Goal: Task Accomplishment & Management: Use online tool/utility

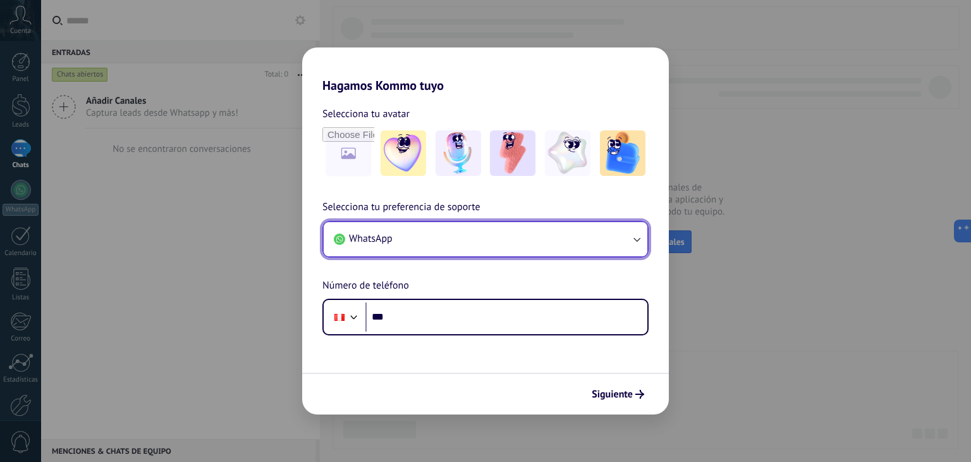
click at [476, 238] on button "WhatsApp" at bounding box center [486, 239] width 324 height 34
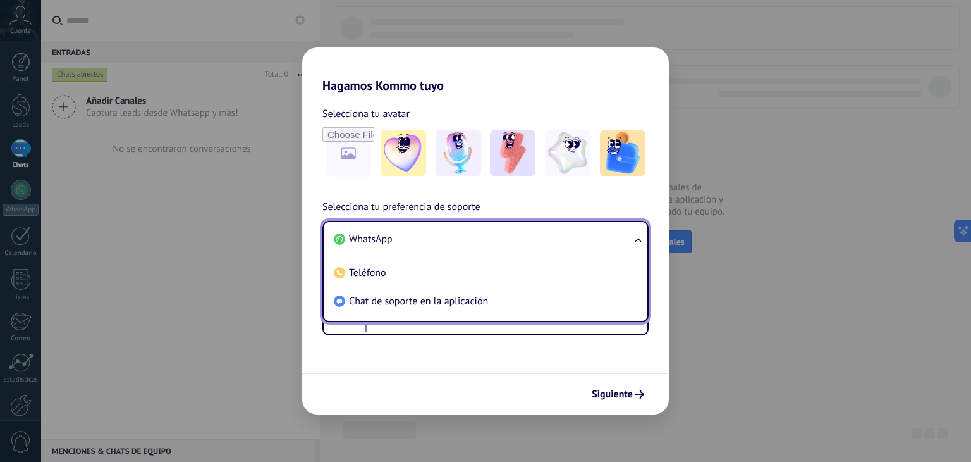
click at [476, 240] on li "WhatsApp" at bounding box center [483, 239] width 309 height 28
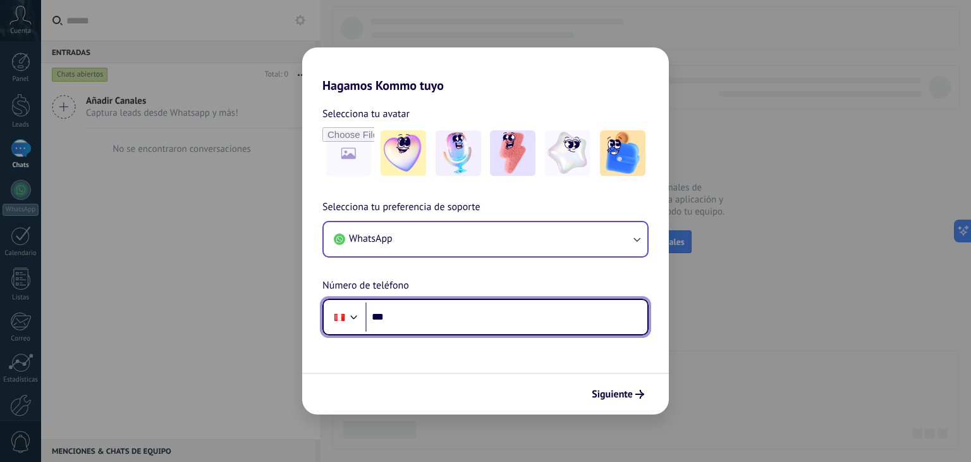
click at [445, 319] on input "***" at bounding box center [507, 316] width 282 height 29
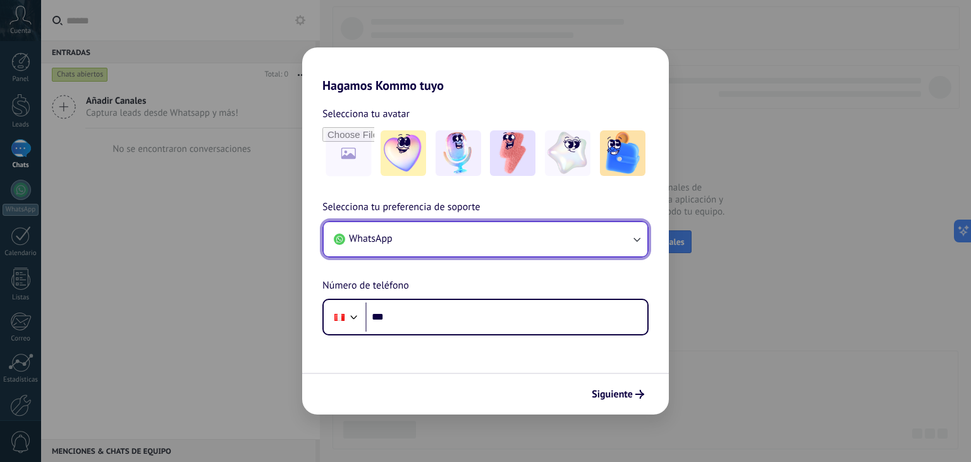
click at [517, 236] on button "WhatsApp" at bounding box center [486, 239] width 324 height 34
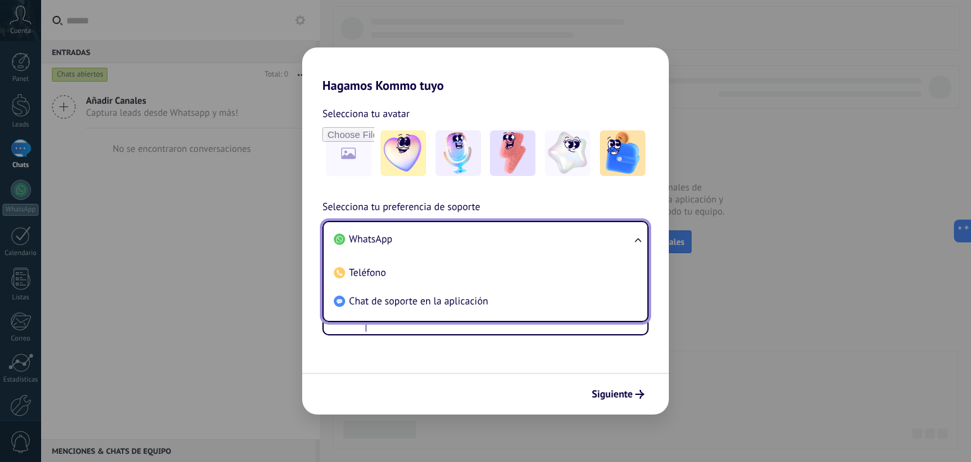
click at [517, 235] on li "WhatsApp" at bounding box center [483, 239] width 309 height 28
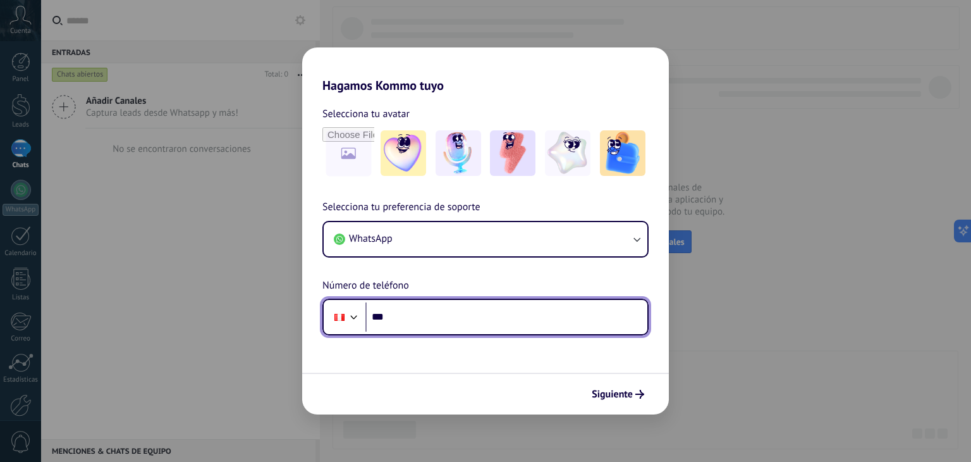
click at [483, 323] on input "***" at bounding box center [507, 316] width 282 height 29
type input "**********"
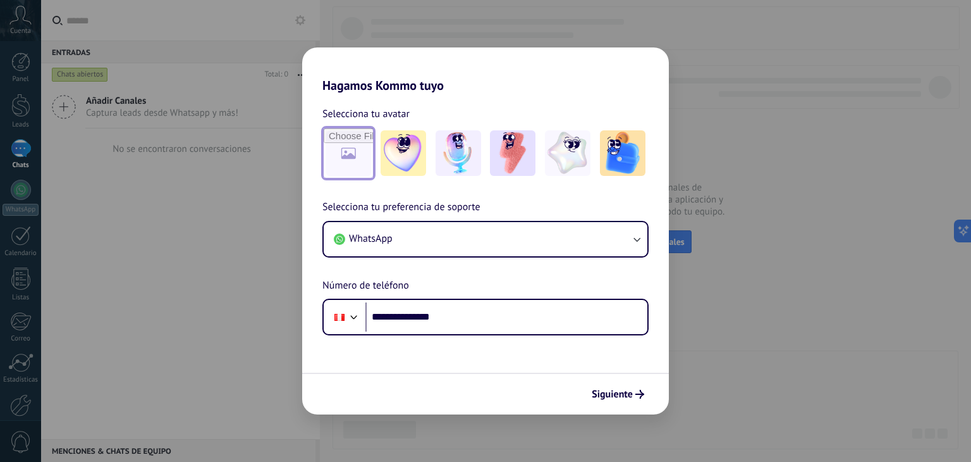
click at [355, 152] on input "file" at bounding box center [348, 152] width 49 height 49
click at [356, 156] on input "file" at bounding box center [348, 152] width 49 height 49
type input "**********"
click at [637, 398] on icon "submit" at bounding box center [640, 394] width 9 height 9
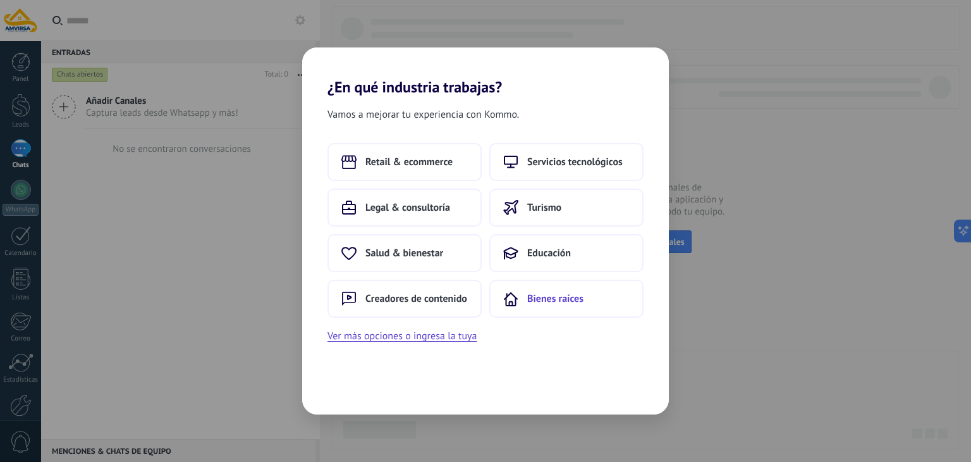
click at [538, 304] on span "Bienes raíces" at bounding box center [555, 298] width 56 height 13
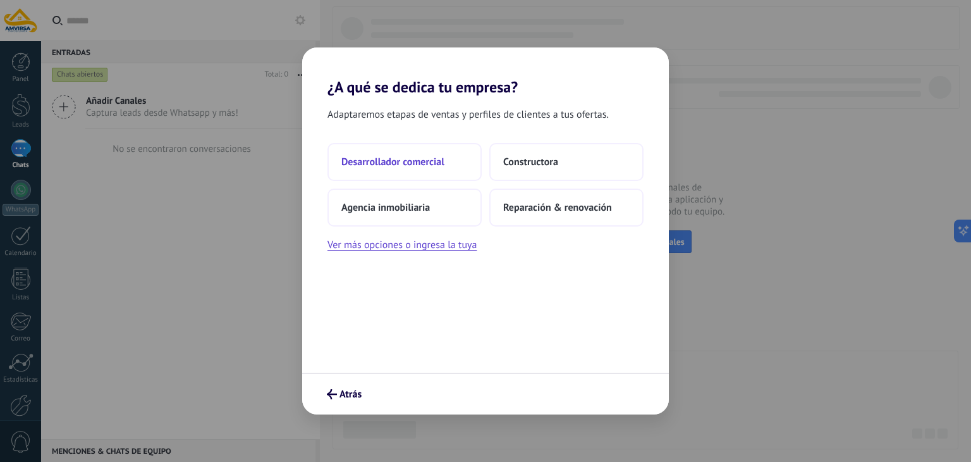
click at [448, 175] on button "Desarrollador comercial" at bounding box center [405, 162] width 154 height 38
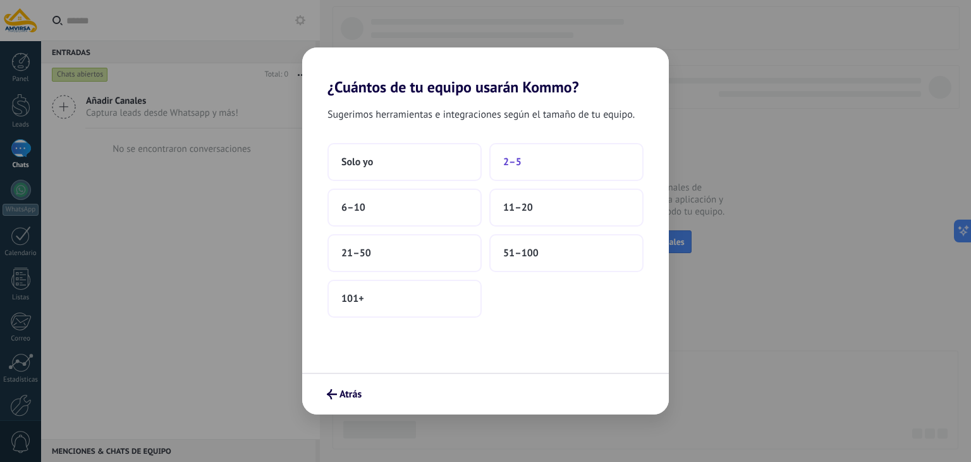
click at [531, 167] on button "2–5" at bounding box center [567, 162] width 154 height 38
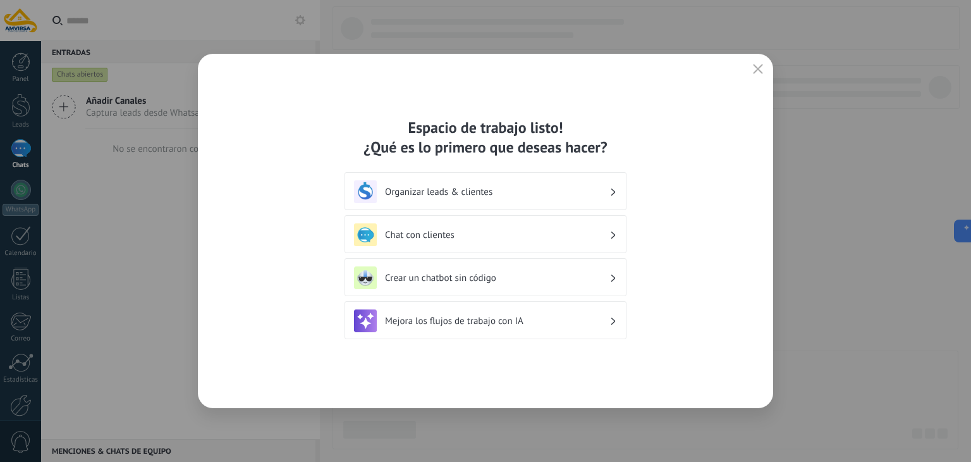
click at [534, 193] on h3 "Organizar leads & clientes" at bounding box center [497, 192] width 225 height 12
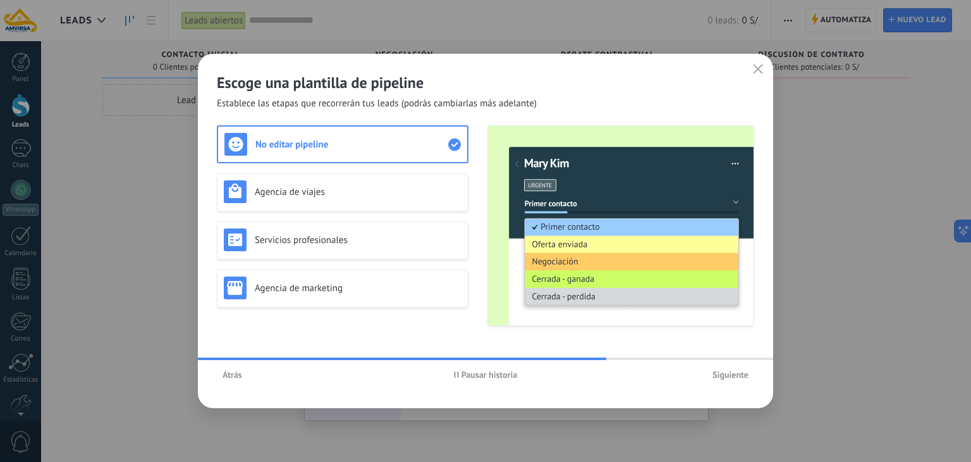
click at [457, 370] on span "Pausar historia" at bounding box center [486, 374] width 64 height 9
drag, startPoint x: 605, startPoint y: 357, endPoint x: 495, endPoint y: 373, distance: 110.5
click at [592, 358] on div at bounding box center [406, 358] width 416 height 3
click at [233, 375] on span "Atrás" at bounding box center [233, 374] width 20 height 9
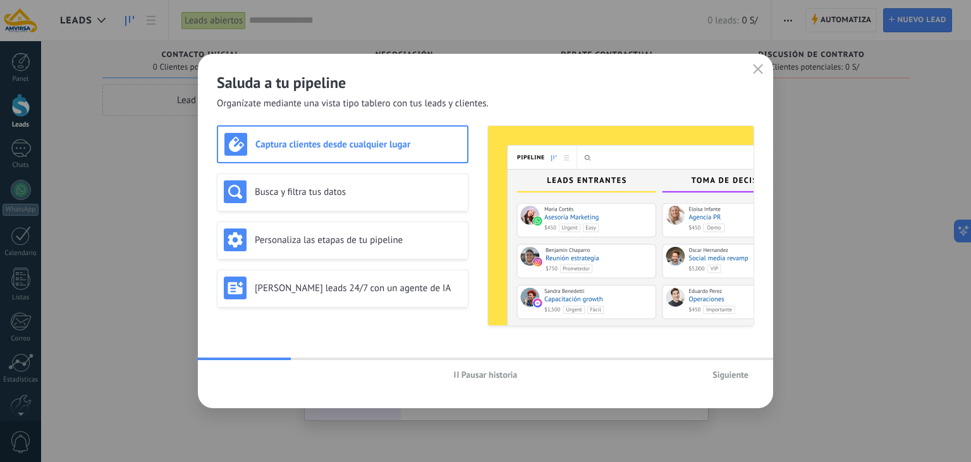
click at [478, 372] on span "Pausar historia" at bounding box center [490, 374] width 56 height 9
click at [381, 192] on h3 "Busca y filtra tus datos" at bounding box center [358, 192] width 207 height 12
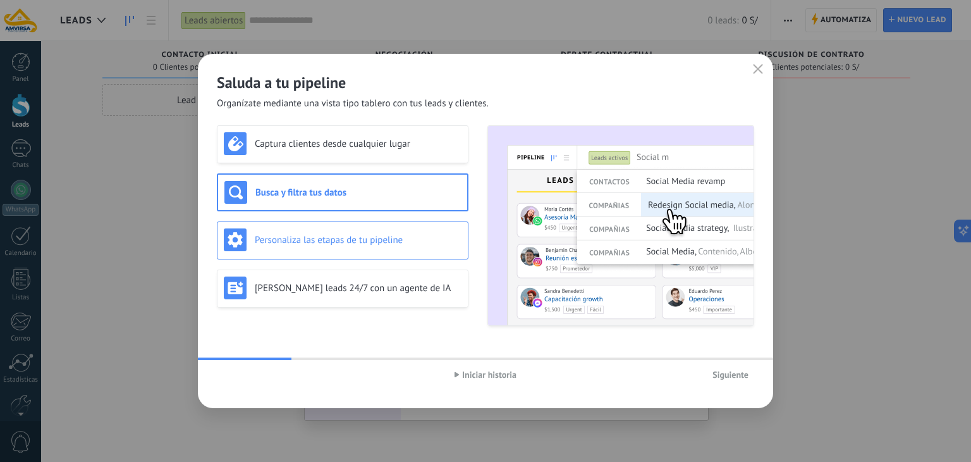
click at [378, 232] on div "Personaliza las etapas de tu pipeline" at bounding box center [343, 239] width 238 height 23
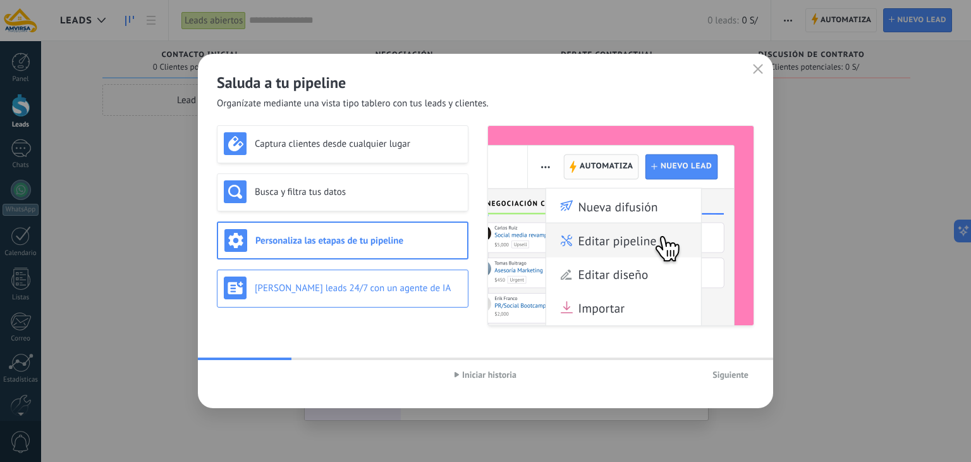
click at [390, 304] on div "Genera leads 24/7 con un agente de IA" at bounding box center [343, 288] width 252 height 38
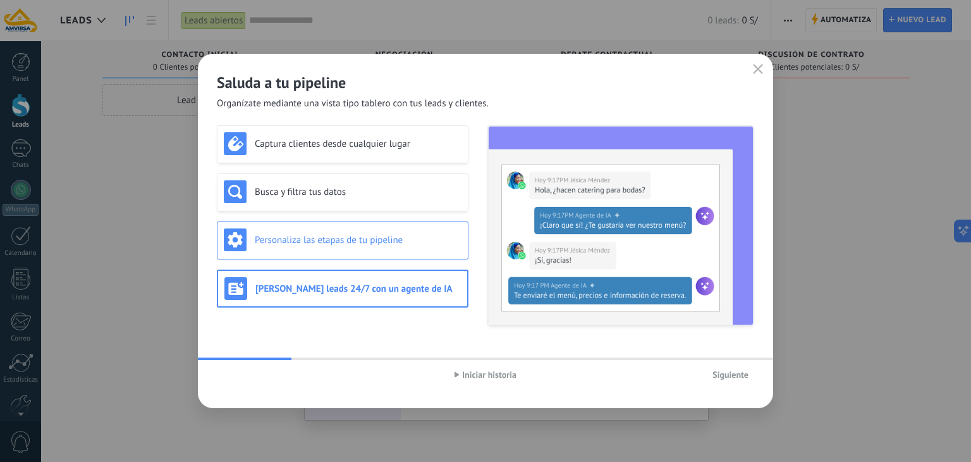
click at [390, 243] on h3 "Personaliza las etapas de tu pipeline" at bounding box center [358, 240] width 207 height 12
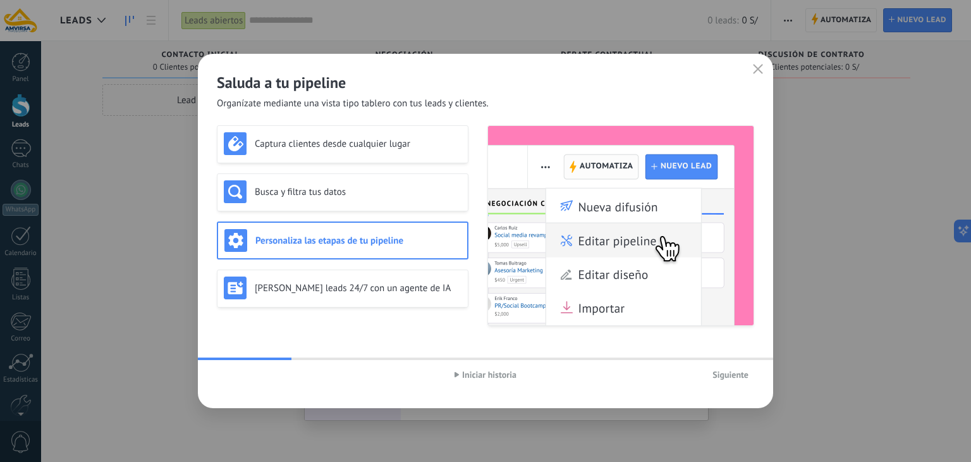
click at [395, 307] on div "Captura clientes desde cualquier lugar Busca y filtra tus datos Personaliza las…" at bounding box center [343, 225] width 252 height 200
click at [397, 298] on div "Genera leads 24/7 con un agente de IA" at bounding box center [343, 287] width 238 height 23
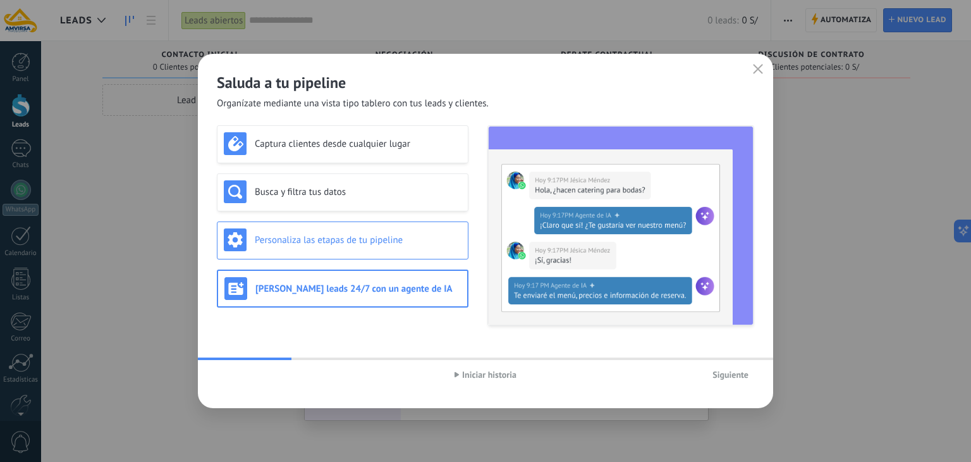
click at [381, 248] on div "Personaliza las etapas de tu pipeline" at bounding box center [343, 239] width 238 height 23
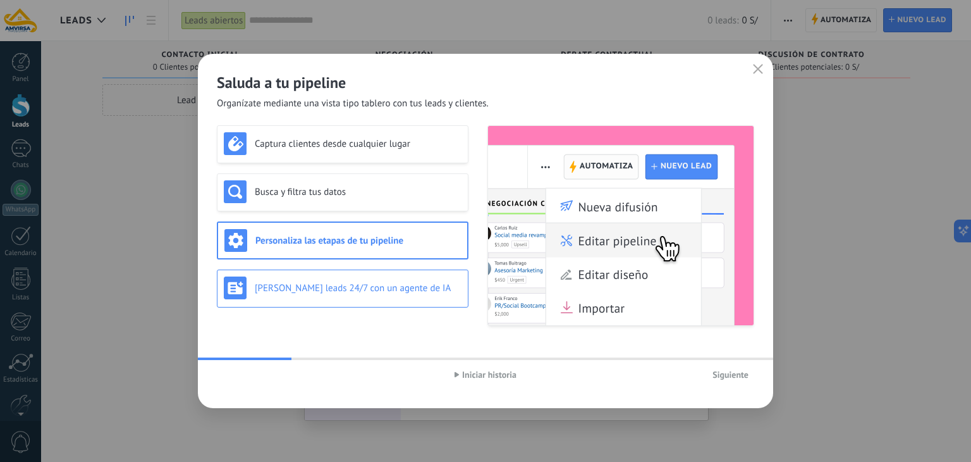
click at [417, 276] on div "Genera leads 24/7 con un agente de IA" at bounding box center [343, 287] width 238 height 23
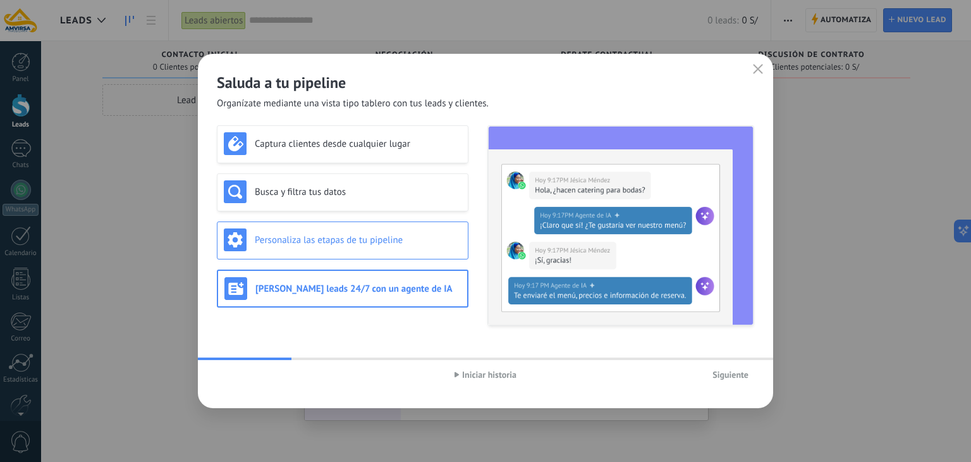
click at [410, 243] on h3 "Personaliza las etapas de tu pipeline" at bounding box center [358, 240] width 207 height 12
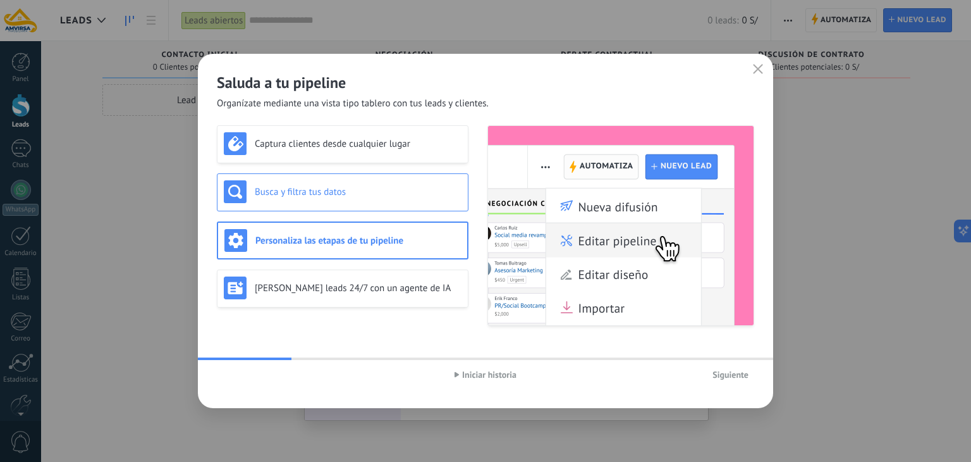
click at [407, 201] on div "Busca y filtra tus datos" at bounding box center [343, 191] width 238 height 23
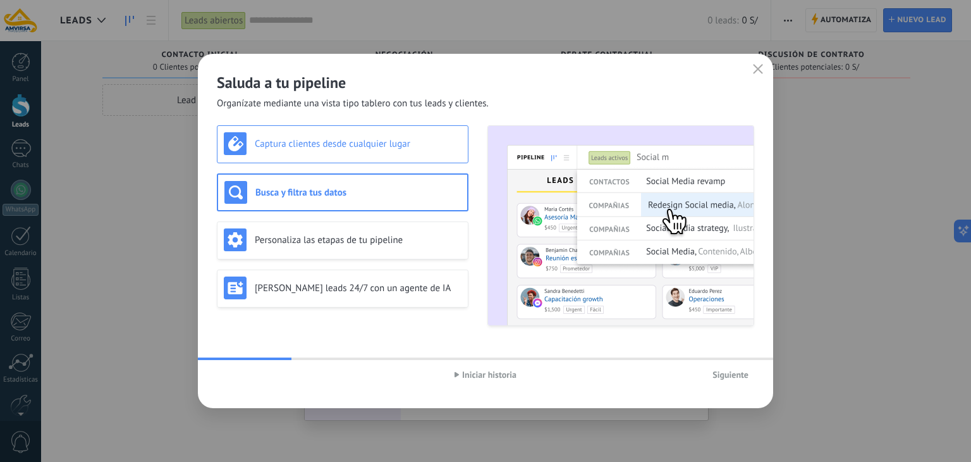
click at [407, 160] on div "Captura clientes desde cualquier lugar" at bounding box center [343, 144] width 252 height 38
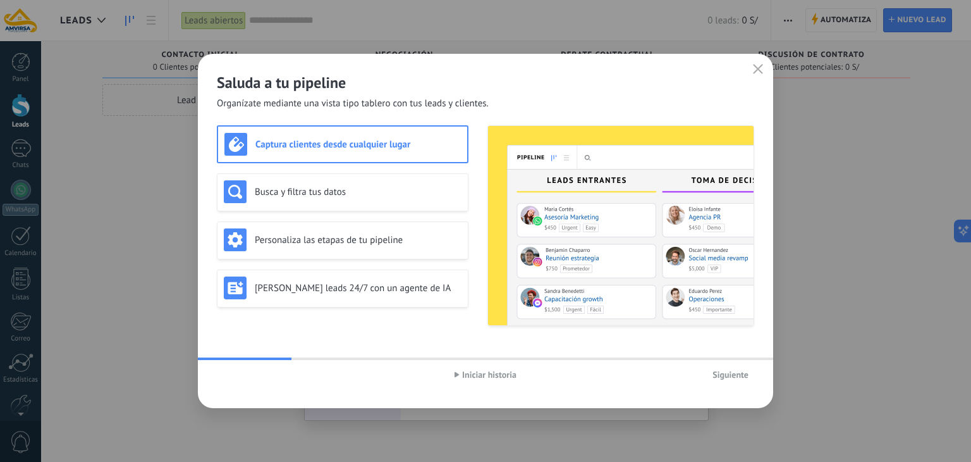
click at [725, 377] on span "Siguiente" at bounding box center [731, 374] width 36 height 9
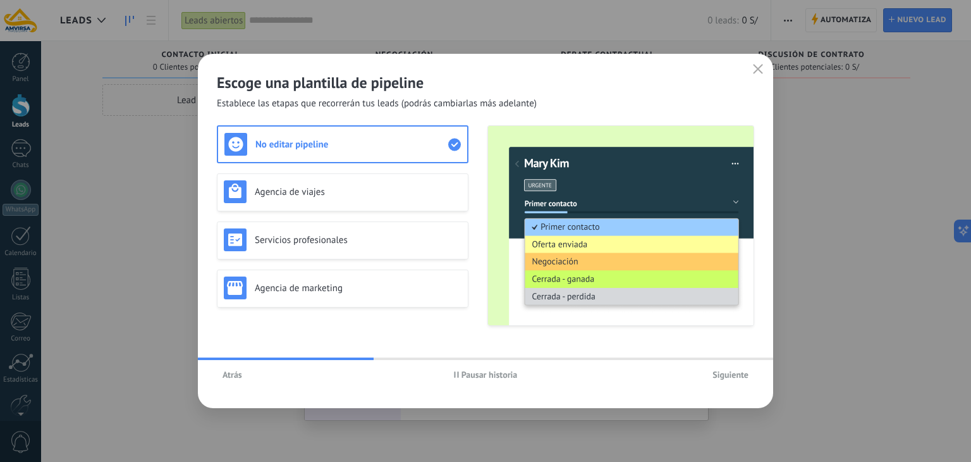
click at [484, 376] on span "Pausar historia" at bounding box center [490, 374] width 56 height 9
click at [324, 180] on div "Agencia de viajes" at bounding box center [343, 191] width 238 height 23
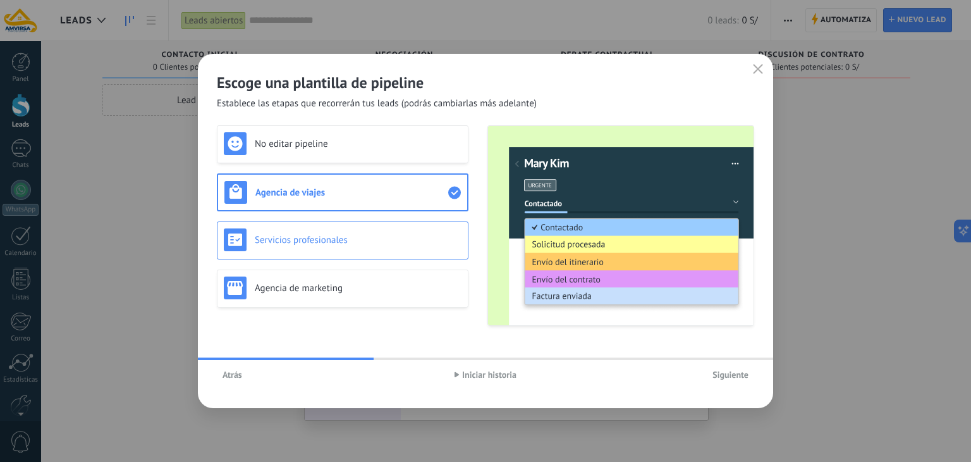
click at [352, 236] on h3 "Servicios profesionales" at bounding box center [358, 240] width 207 height 12
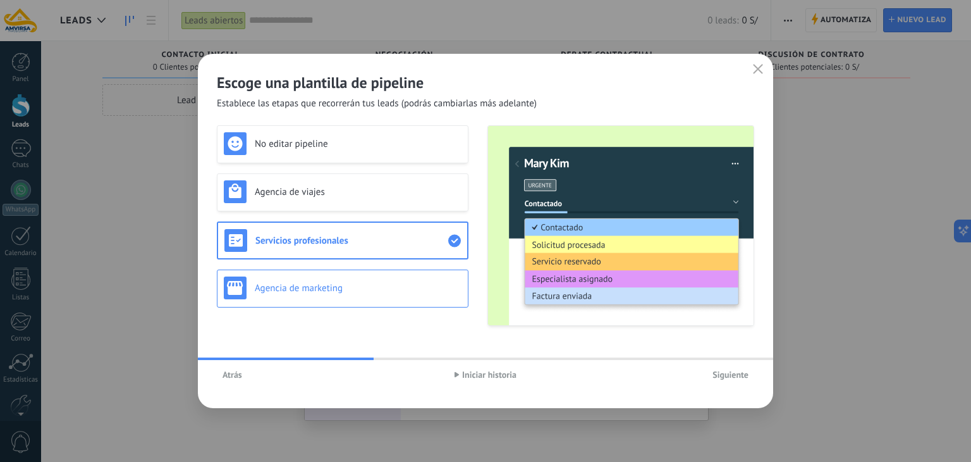
click at [363, 273] on div "Agencia de marketing" at bounding box center [343, 288] width 252 height 38
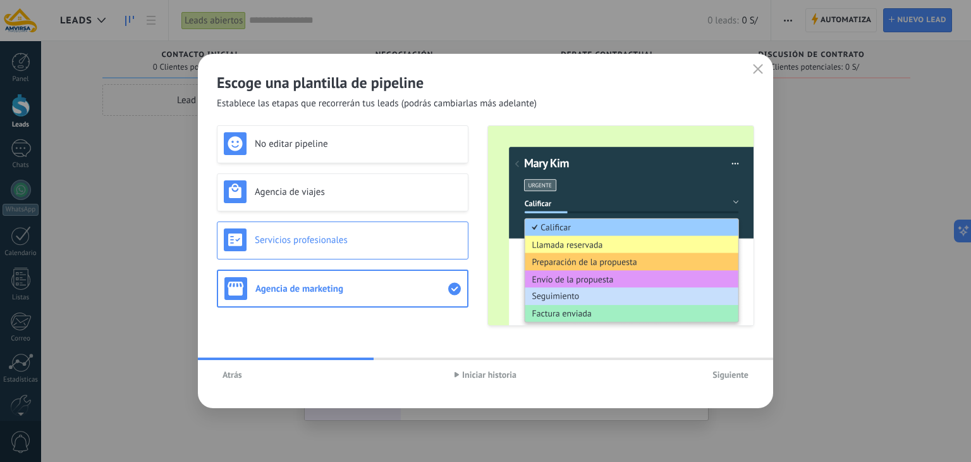
click at [361, 256] on div "Servicios profesionales" at bounding box center [343, 240] width 252 height 38
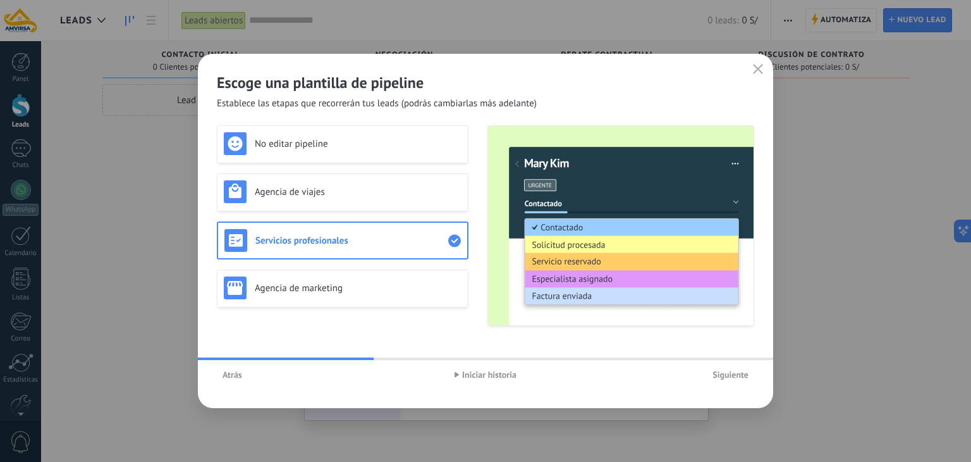
click at [362, 217] on div "No editar pipeline Agencia de viajes Servicios profesionales Agencia de marketi…" at bounding box center [343, 225] width 252 height 200
click at [364, 207] on div "Agencia de viajes" at bounding box center [343, 192] width 252 height 38
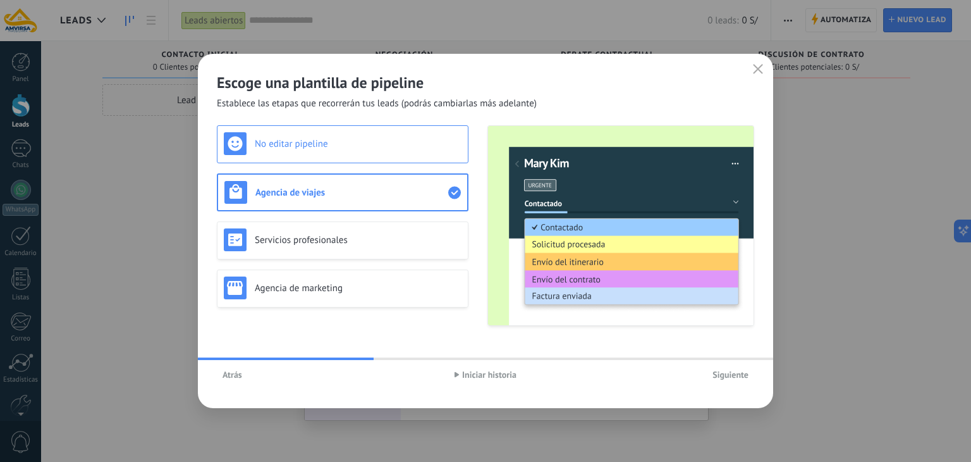
click at [364, 160] on div "No editar pipeline" at bounding box center [343, 144] width 252 height 38
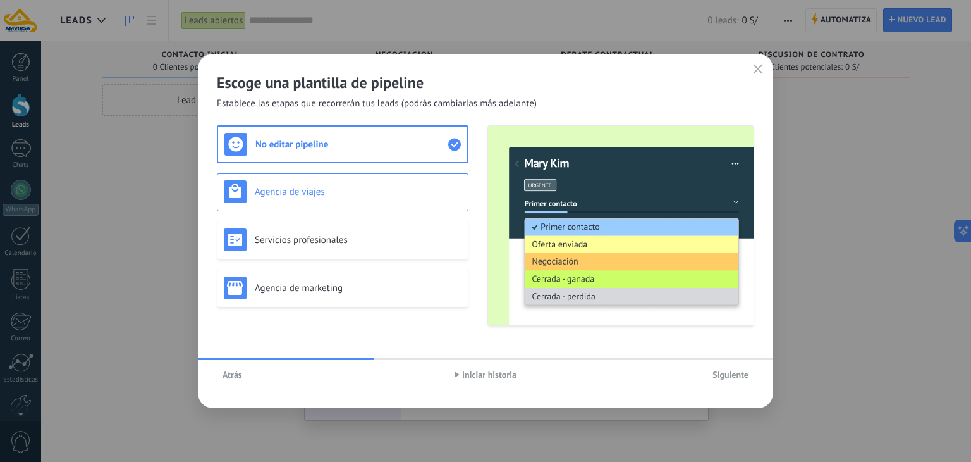
click at [329, 198] on div "Agencia de viajes" at bounding box center [343, 191] width 238 height 23
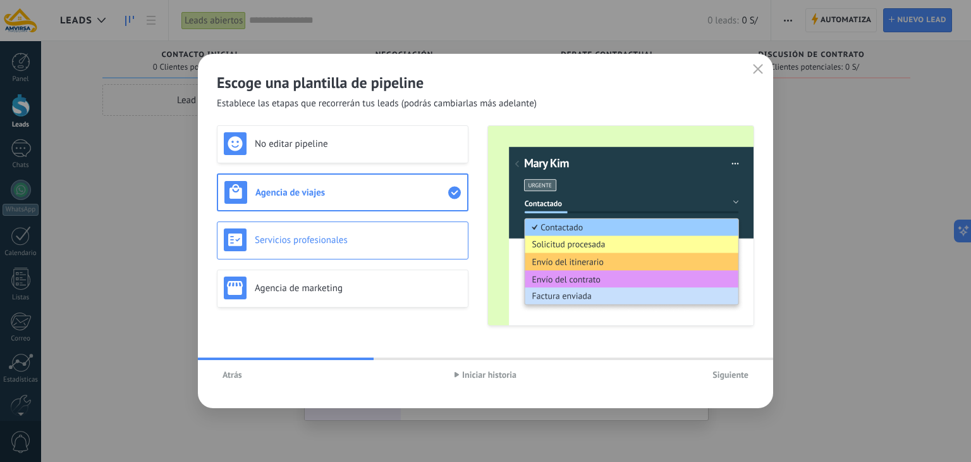
click at [332, 251] on div "Servicios profesionales" at bounding box center [343, 240] width 252 height 38
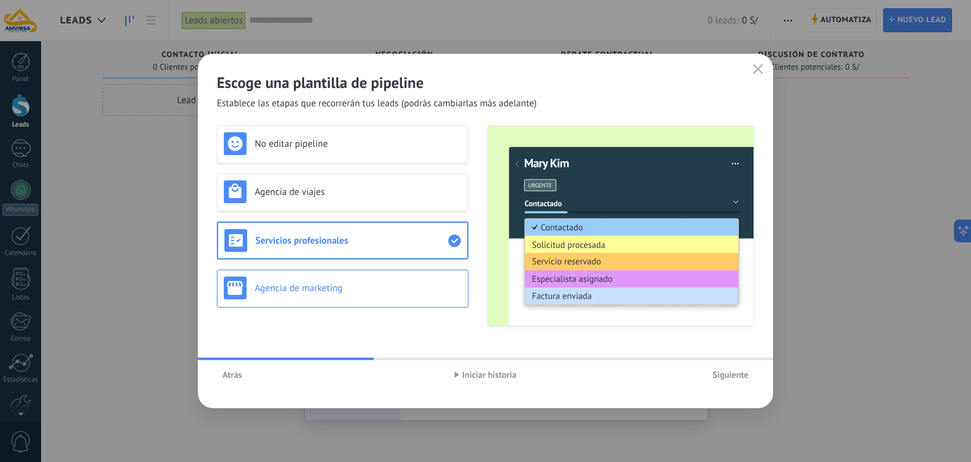
click at [334, 293] on h3 "Agencia de marketing" at bounding box center [358, 288] width 207 height 12
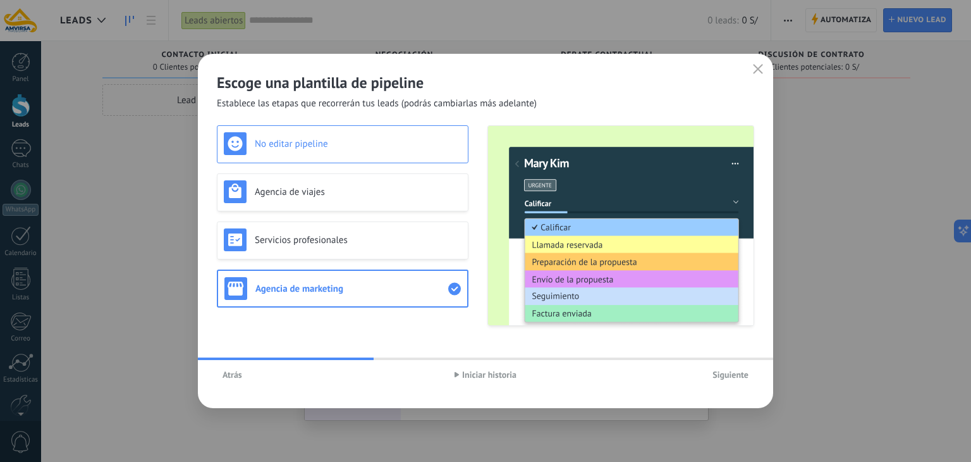
click at [309, 144] on h3 "No editar pipeline" at bounding box center [358, 144] width 207 height 12
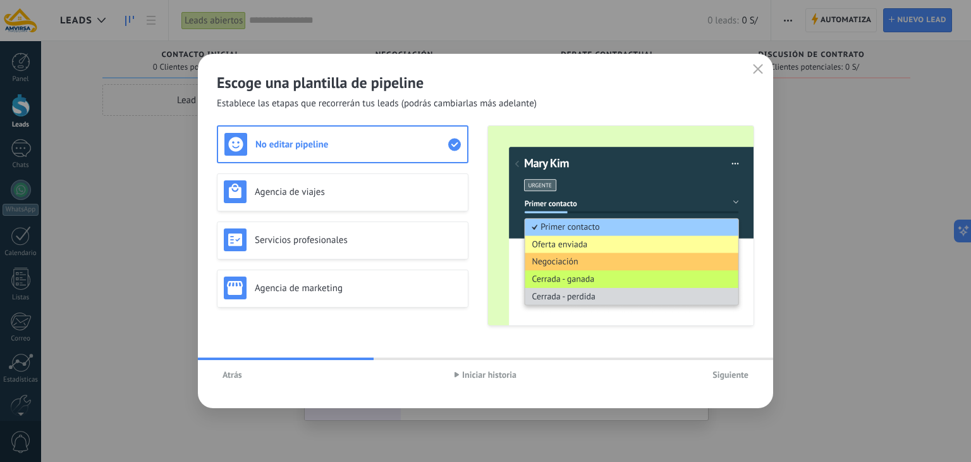
click at [743, 371] on span "Siguiente" at bounding box center [731, 374] width 36 height 9
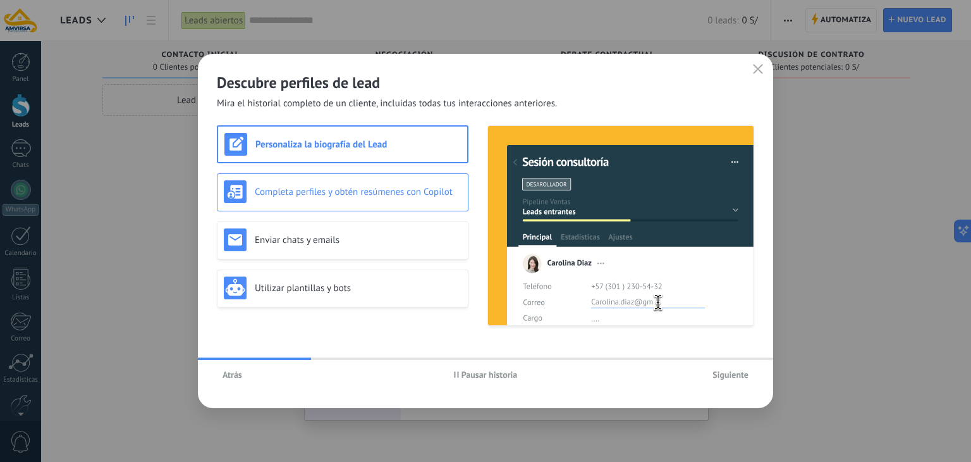
click at [311, 192] on h3 "Completa perfiles y obtén resúmenes con Copilot" at bounding box center [358, 192] width 207 height 12
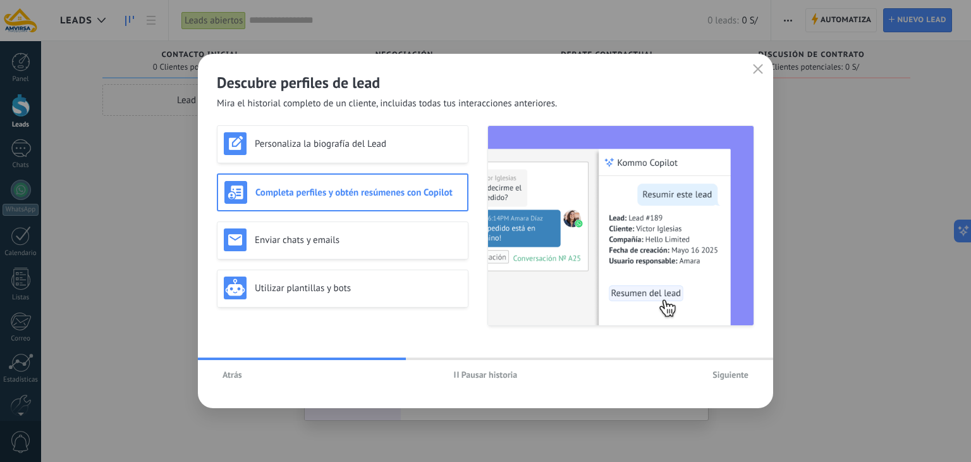
click at [501, 377] on span "Pausar historia" at bounding box center [490, 374] width 56 height 9
click at [359, 242] on h3 "Enviar chats y emails" at bounding box center [358, 240] width 207 height 12
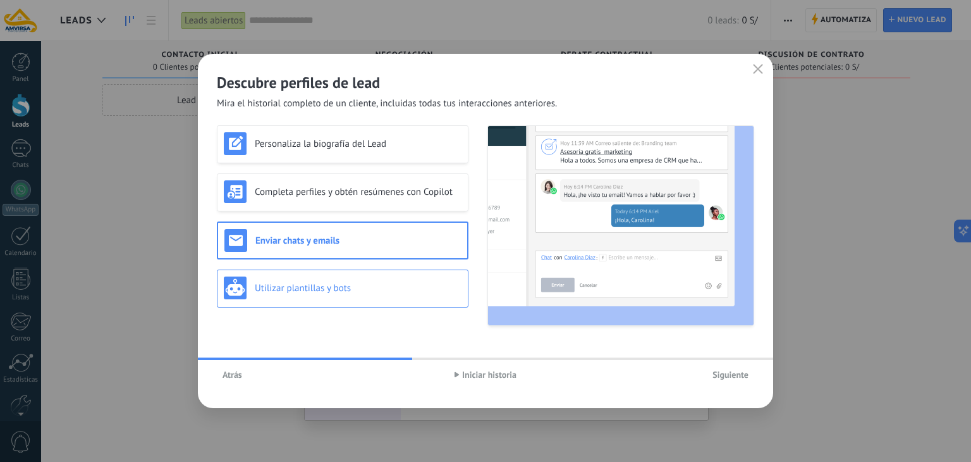
click at [359, 284] on h3 "Utilizar plantillas y bots" at bounding box center [358, 288] width 207 height 12
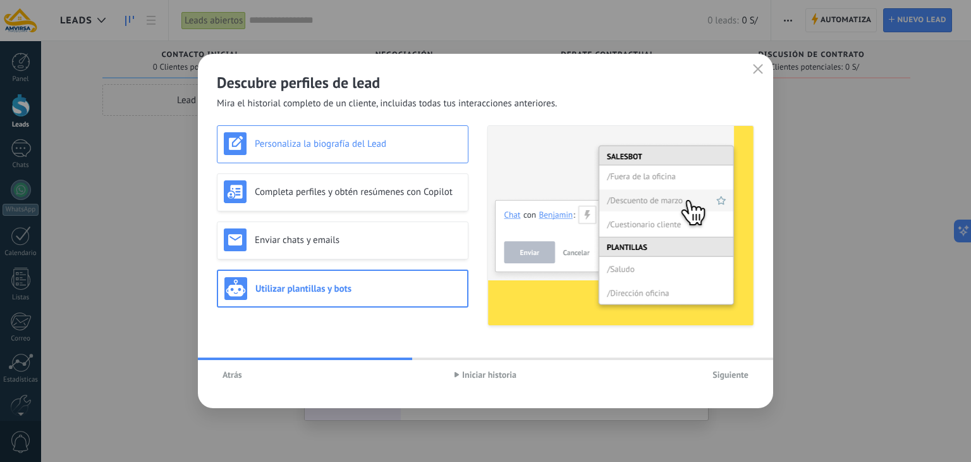
click at [321, 145] on h3 "Personaliza la biografía del Lead" at bounding box center [358, 144] width 207 height 12
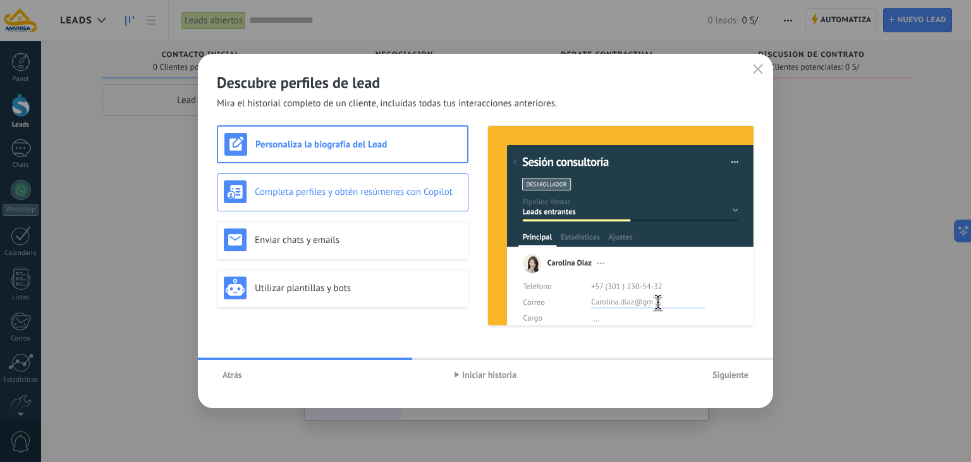
click at [397, 195] on h3 "Completa perfiles y obtén resúmenes con Copilot" at bounding box center [358, 192] width 207 height 12
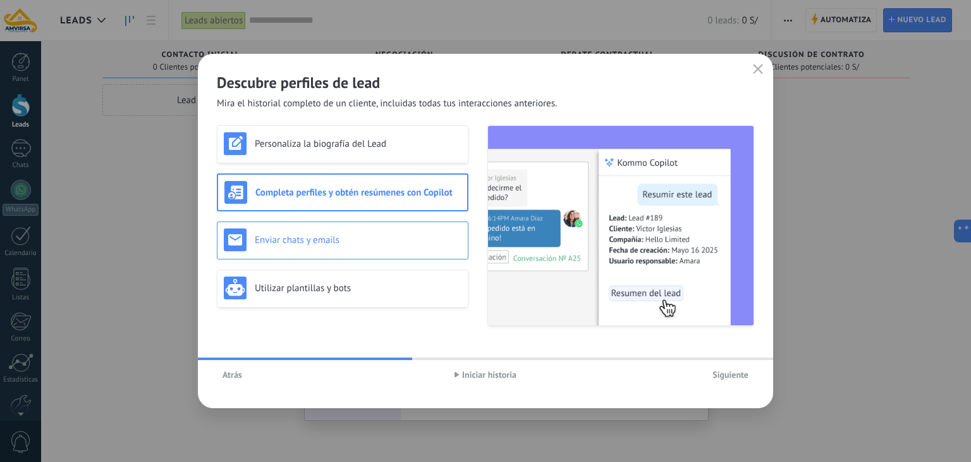
click at [403, 241] on h3 "Enviar chats y emails" at bounding box center [358, 240] width 207 height 12
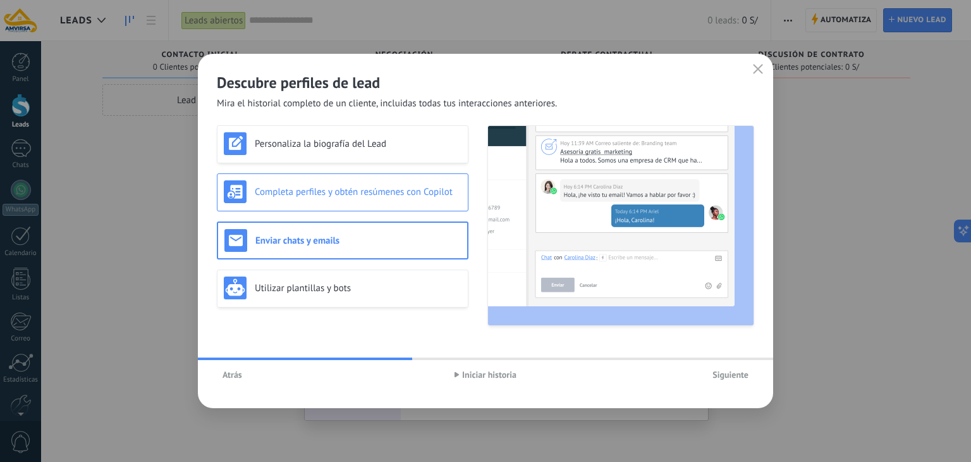
click at [371, 190] on h3 "Completa perfiles y obtén resúmenes con Copilot" at bounding box center [358, 192] width 207 height 12
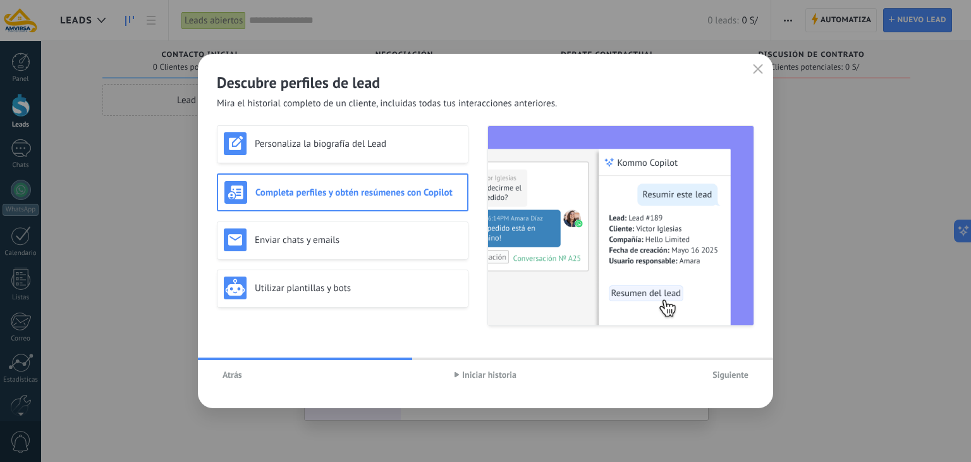
click at [729, 379] on span "Siguiente" at bounding box center [731, 374] width 36 height 9
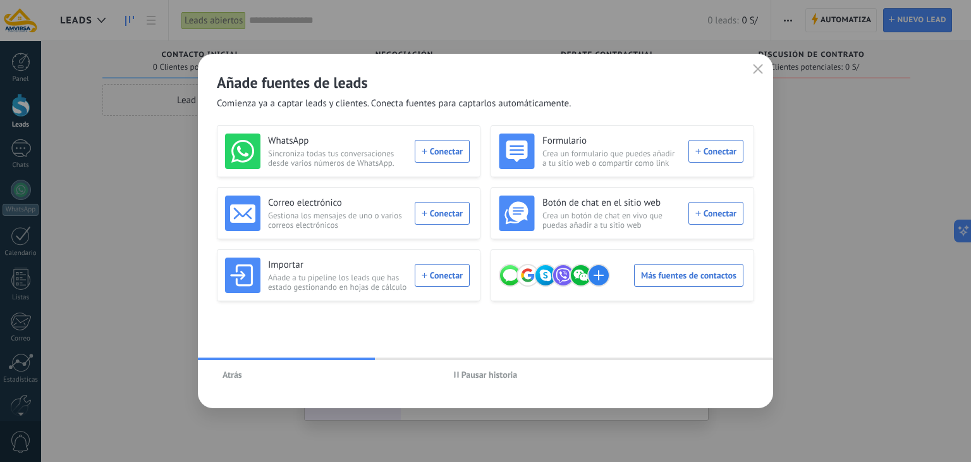
click at [479, 377] on span "Pausar historia" at bounding box center [490, 374] width 56 height 9
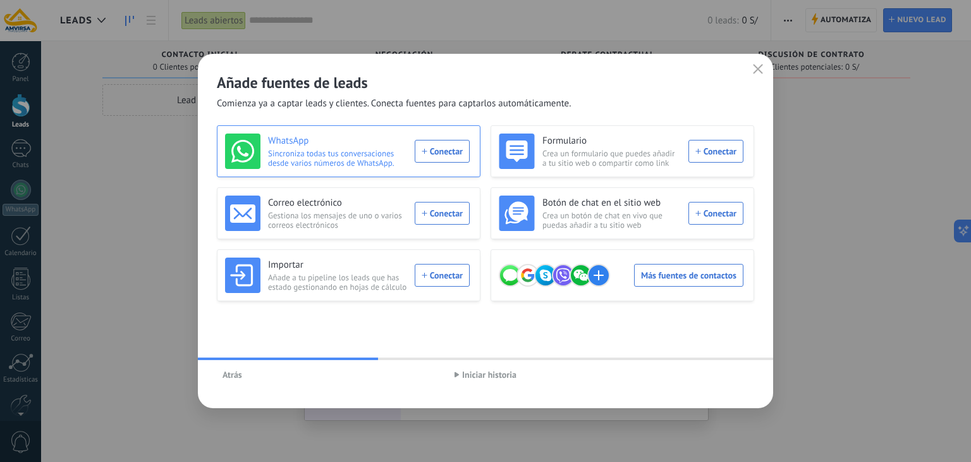
click at [447, 147] on div "WhatsApp Sincroniza todas tus conversaciones desde varios números de WhatsApp. …" at bounding box center [347, 150] width 245 height 35
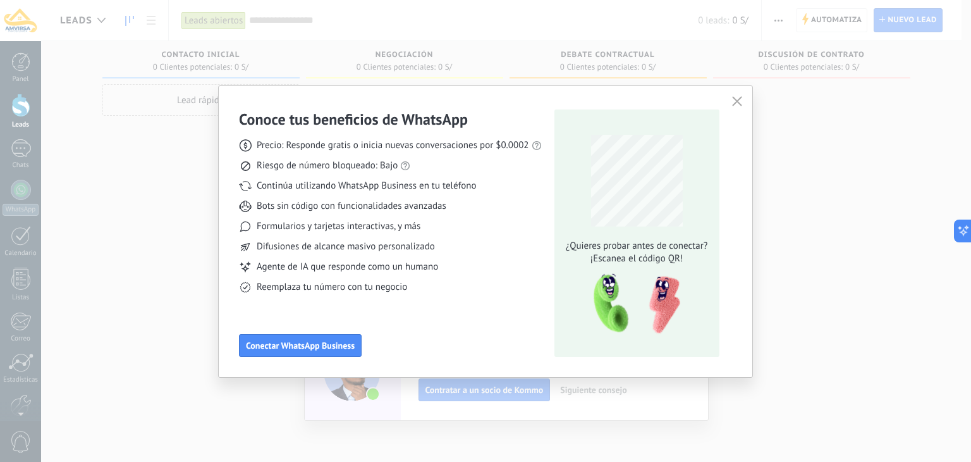
click at [736, 104] on icon "button" at bounding box center [737, 101] width 10 height 10
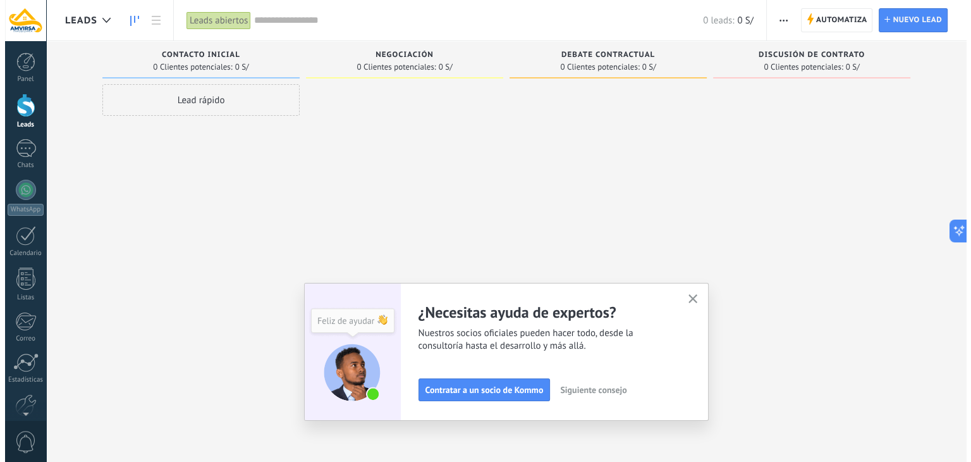
scroll to position [64, 0]
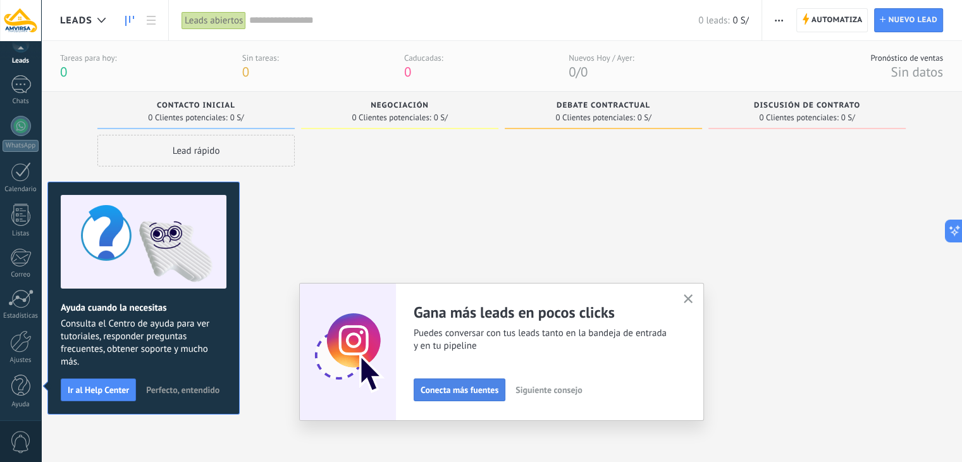
click at [470, 393] on span "Conecta más fuentes" at bounding box center [460, 389] width 78 height 9
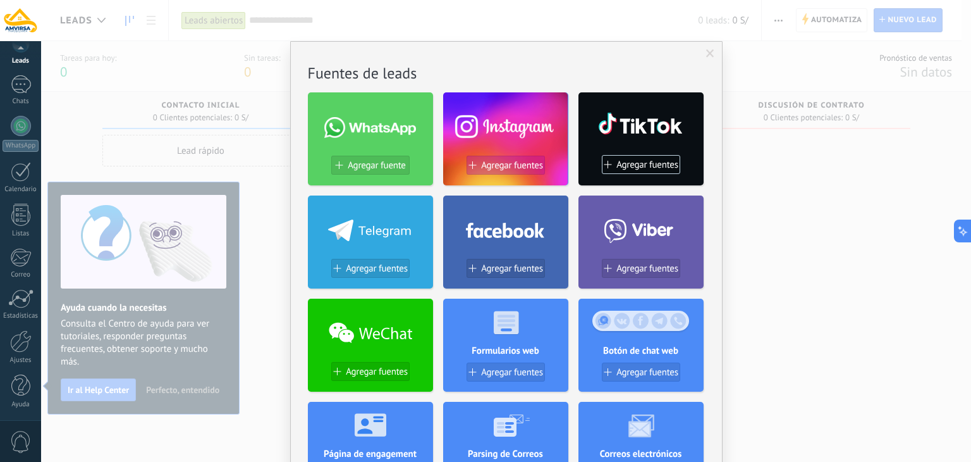
click at [488, 167] on span "Agregar fuentes" at bounding box center [512, 165] width 62 height 11
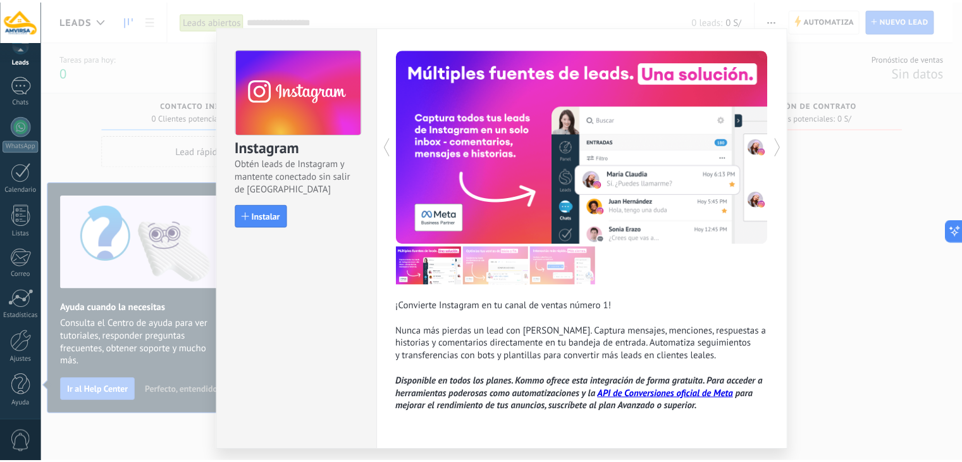
scroll to position [0, 0]
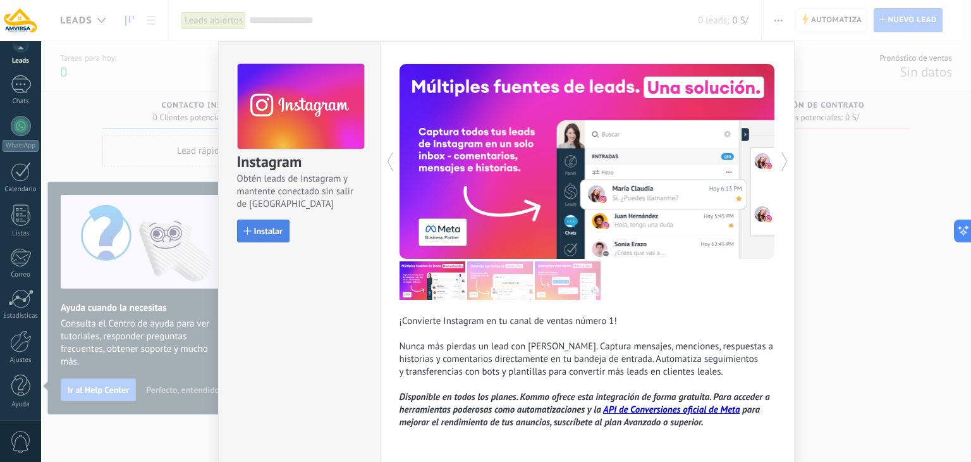
click at [266, 231] on span "Instalar" at bounding box center [268, 230] width 28 height 9
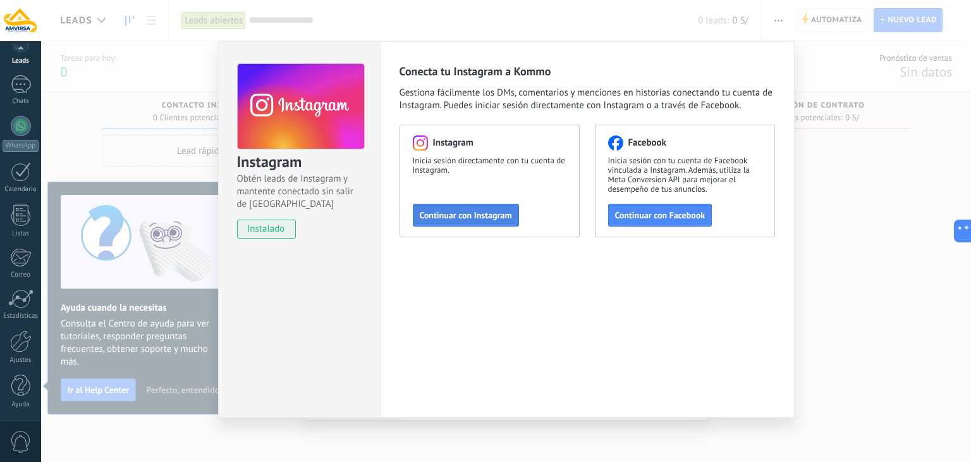
click at [460, 218] on span "Continuar con Instagram" at bounding box center [466, 215] width 92 height 9
click at [486, 217] on span "Continuar con Instagram" at bounding box center [466, 215] width 92 height 9
click at [280, 228] on span "instalado" at bounding box center [267, 228] width 58 height 19
click at [503, 216] on span "Continuar con Instagram" at bounding box center [466, 215] width 92 height 9
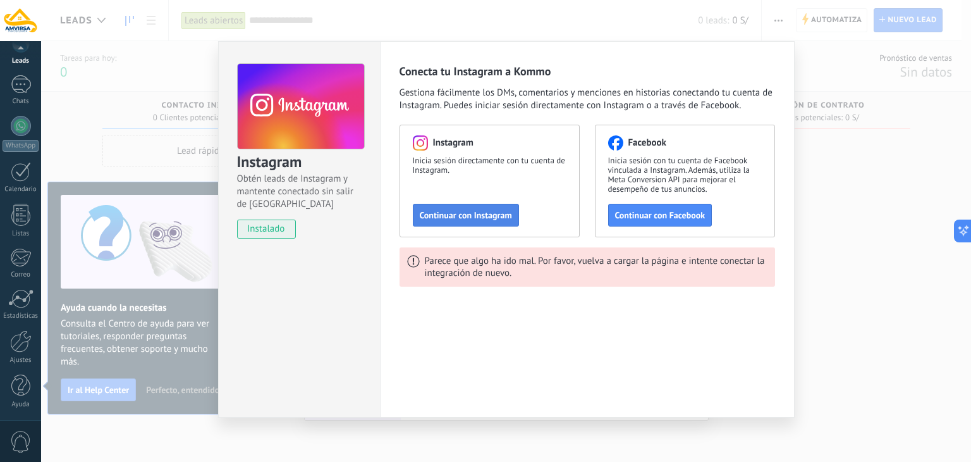
click at [472, 215] on span "Continuar con Instagram" at bounding box center [466, 215] width 92 height 9
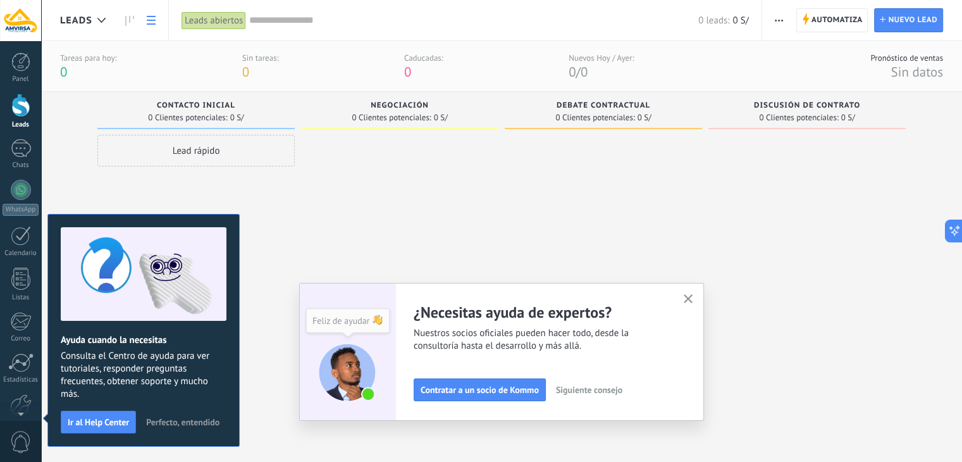
click at [151, 21] on icon at bounding box center [151, 20] width 9 height 9
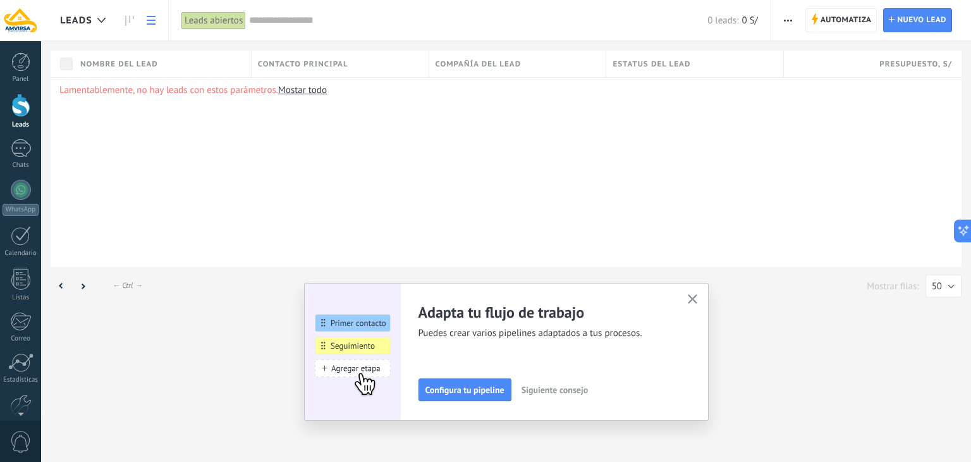
click at [154, 16] on use at bounding box center [151, 20] width 9 height 9
click at [457, 392] on span "Configura tu pipeline" at bounding box center [465, 389] width 79 height 9
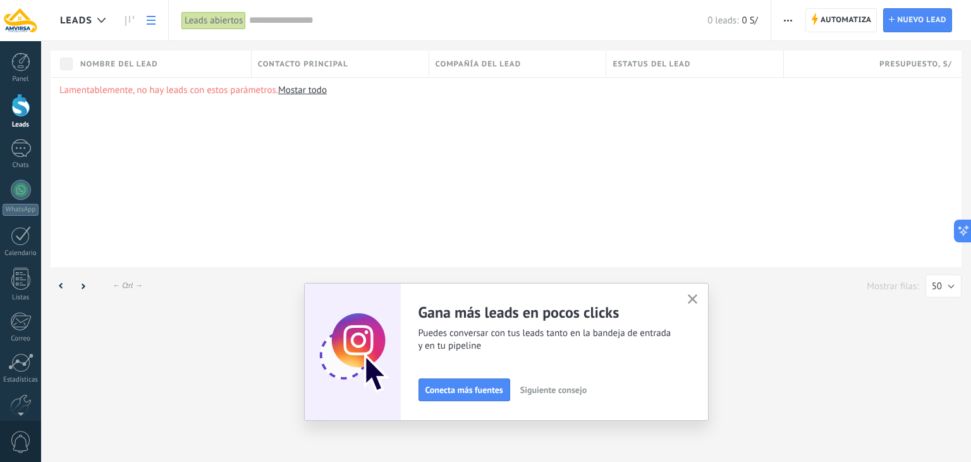
click at [789, 25] on span "button" at bounding box center [788, 20] width 8 height 24
click at [698, 159] on div "Lamentablemente, no hay leads con estos parámetros. Mostar todo" at bounding box center [506, 172] width 911 height 190
click at [18, 153] on div at bounding box center [21, 148] width 20 height 18
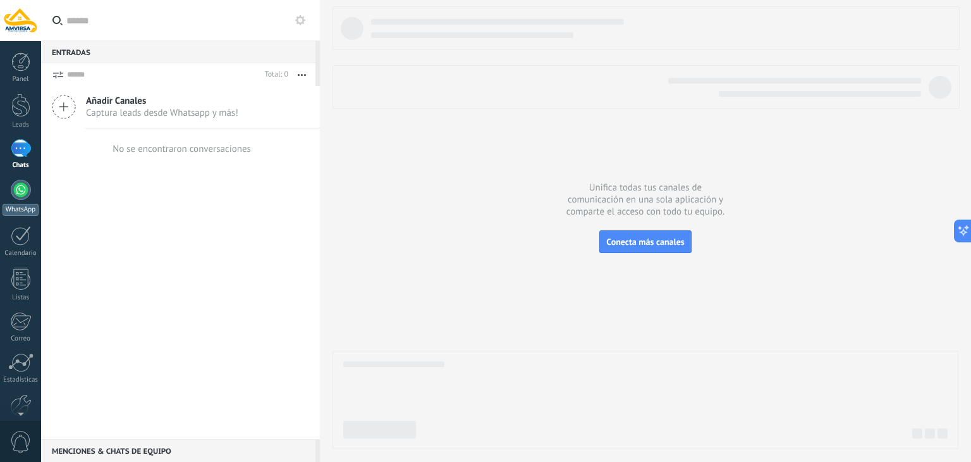
click at [20, 194] on div at bounding box center [21, 190] width 20 height 20
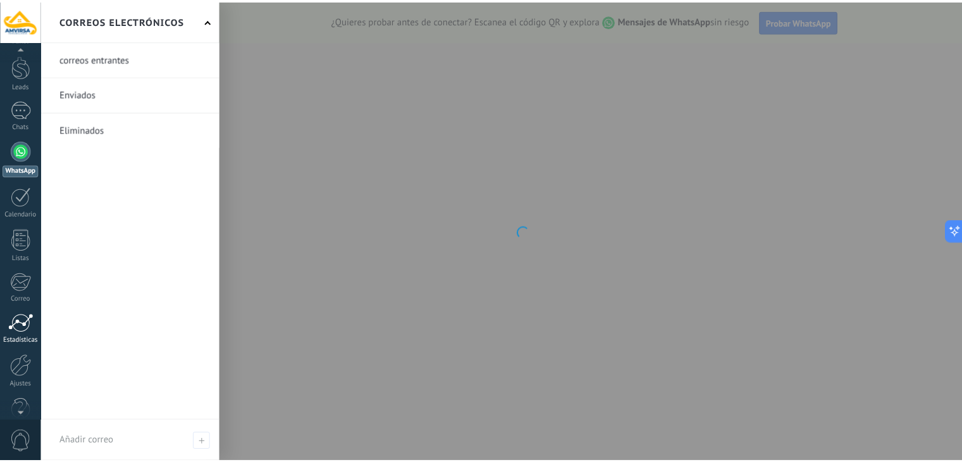
scroll to position [64, 0]
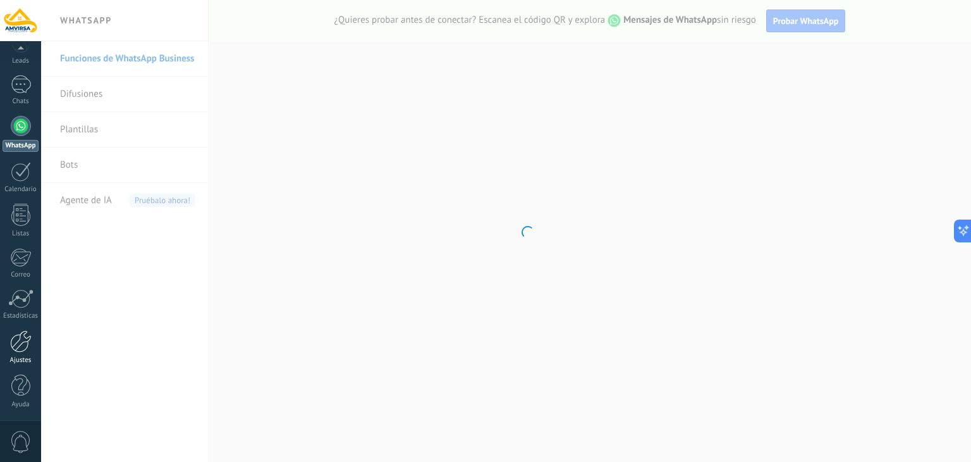
click at [18, 345] on div at bounding box center [21, 341] width 22 height 22
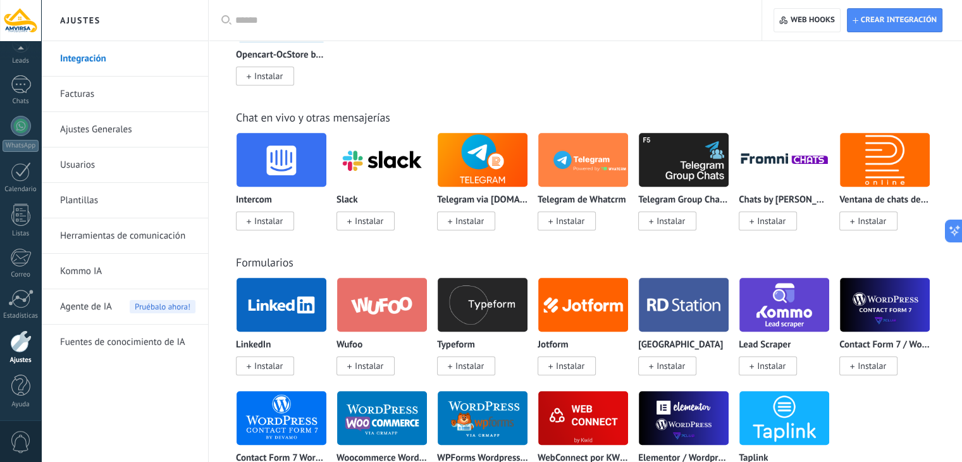
scroll to position [822, 0]
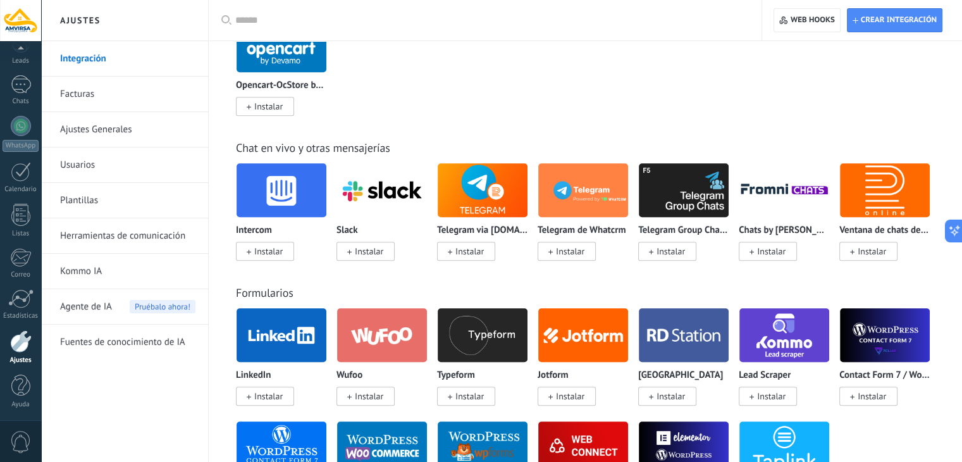
drag, startPoint x: 846, startPoint y: 334, endPoint x: 750, endPoint y: 340, distance: 96.3
click at [751, 340] on div "LinkedIn Instalar Wufoo Instalar Typeform Instalar Jotform Instalar RD Station …" at bounding box center [592, 420] width 712 height 226
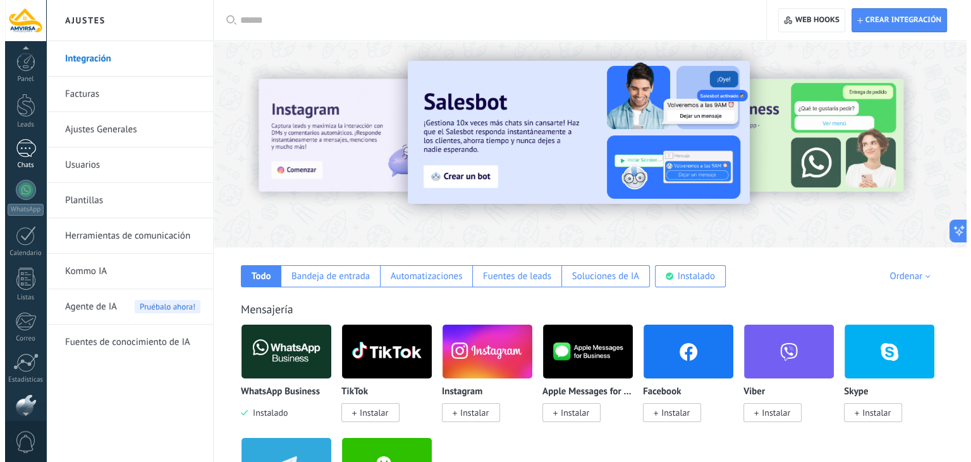
scroll to position [0, 0]
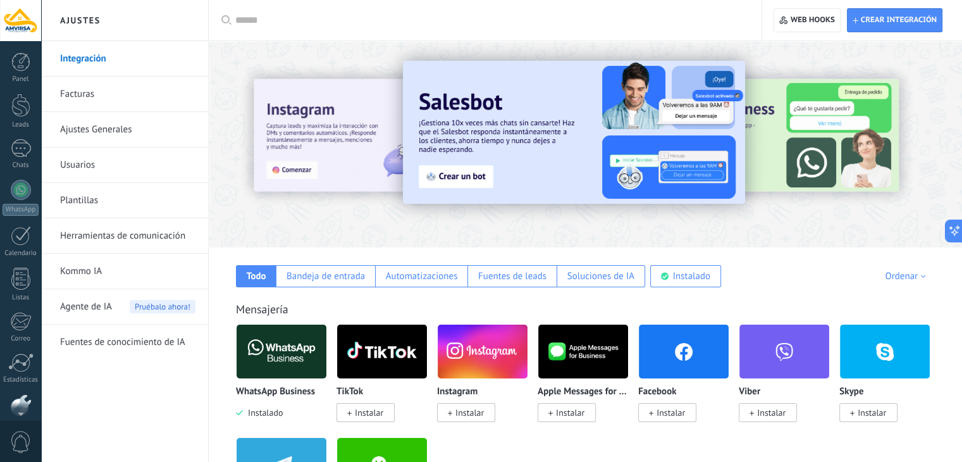
click at [16, 18] on div at bounding box center [20, 20] width 41 height 41
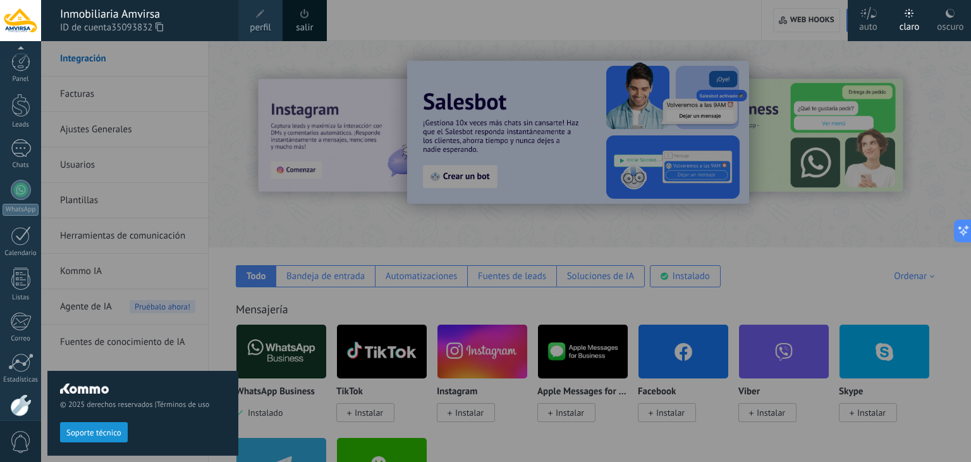
scroll to position [64, 0]
click at [96, 150] on div "© 2025 derechos reservados | Términos de uso Soporte técnico" at bounding box center [142, 251] width 191 height 421
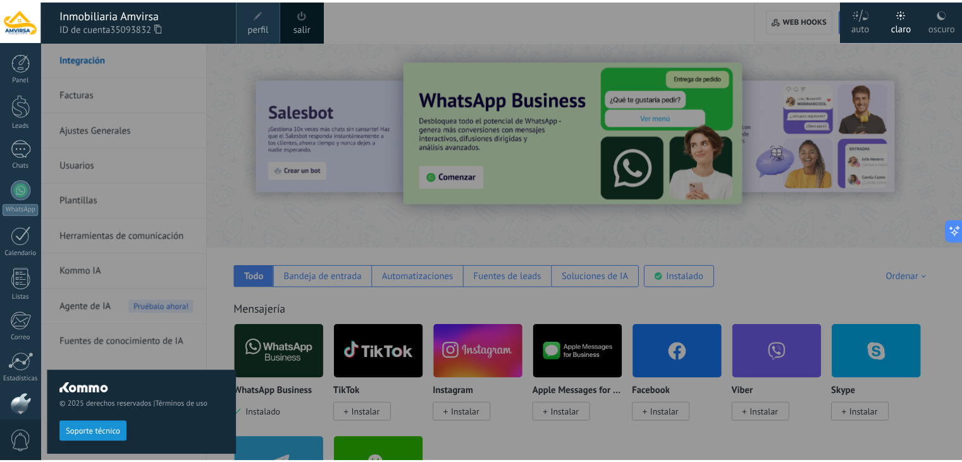
scroll to position [0, 0]
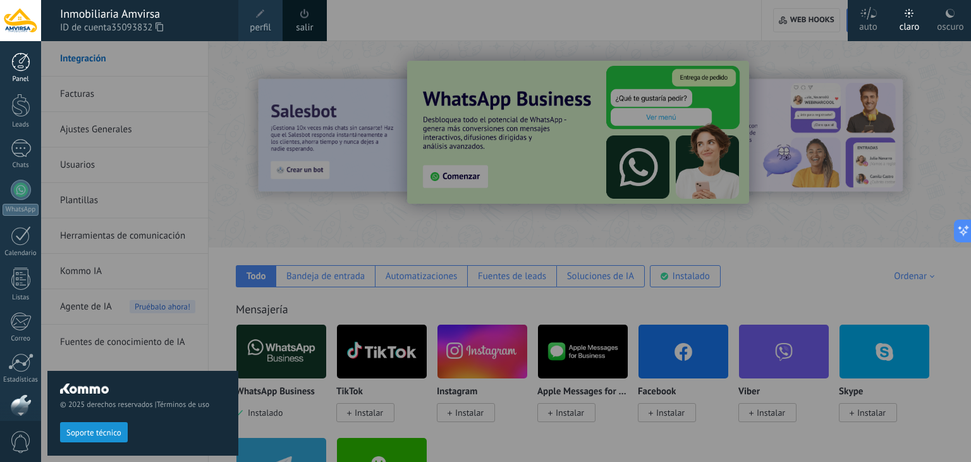
click at [23, 71] on link "Panel" at bounding box center [20, 67] width 41 height 31
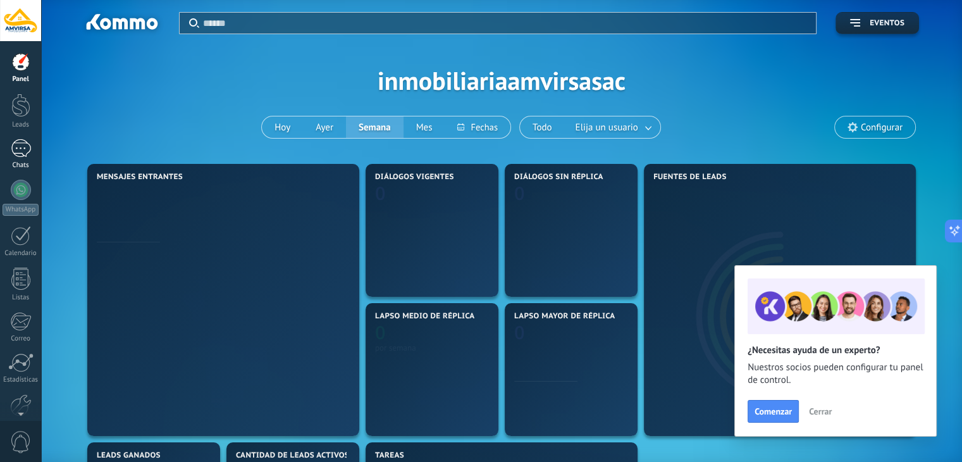
click at [19, 148] on div at bounding box center [21, 148] width 20 height 18
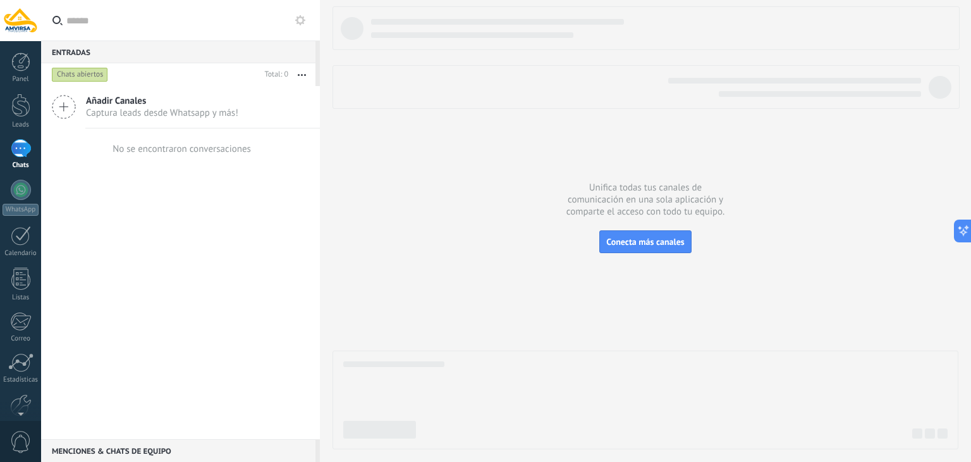
click at [68, 112] on icon at bounding box center [64, 107] width 24 height 24
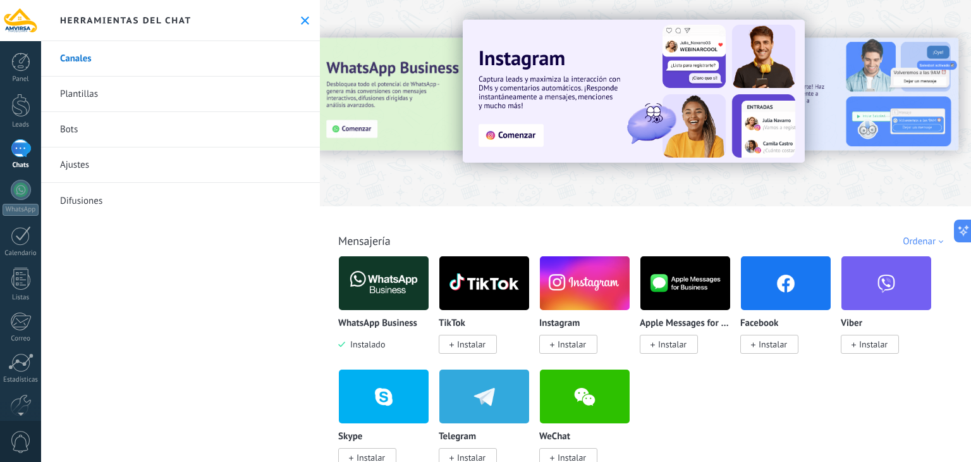
click at [897, 95] on div at bounding box center [959, 103] width 285 height 114
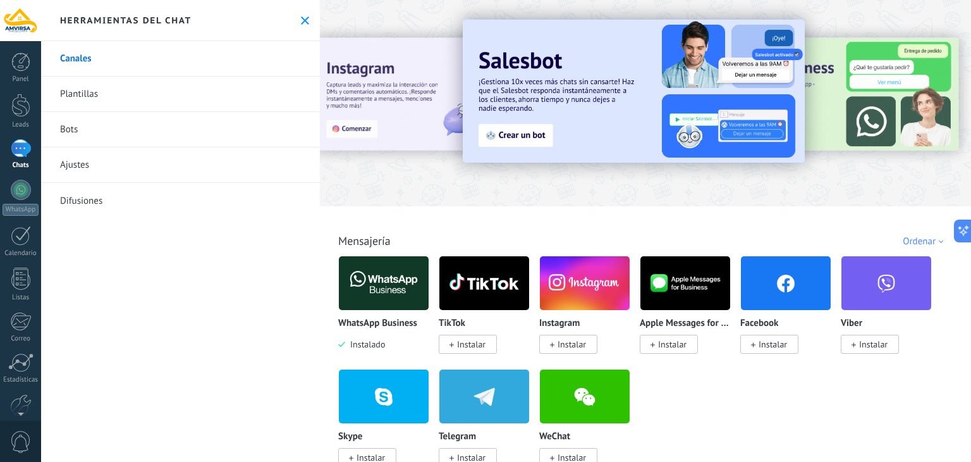
click at [899, 92] on div at bounding box center [959, 103] width 285 height 114
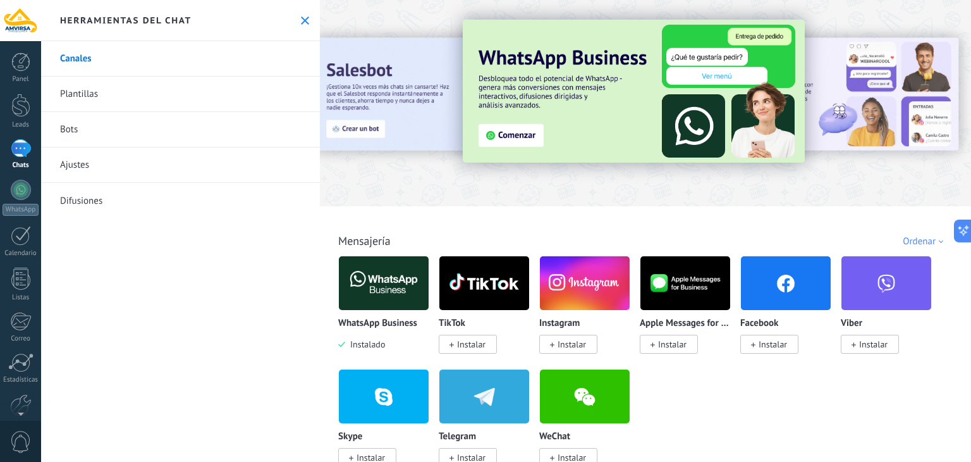
click at [899, 92] on div at bounding box center [959, 103] width 285 height 114
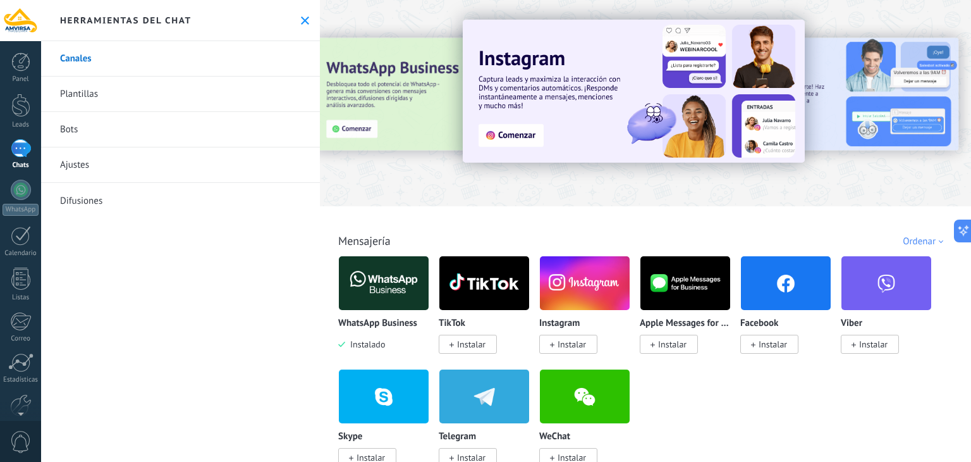
click at [899, 92] on div at bounding box center [959, 103] width 285 height 114
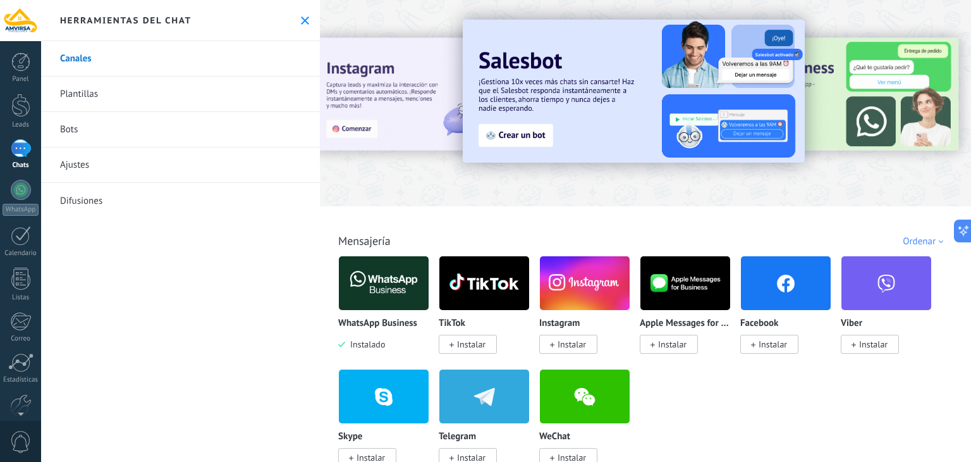
click at [89, 86] on link "Plantillas" at bounding box center [180, 94] width 279 height 35
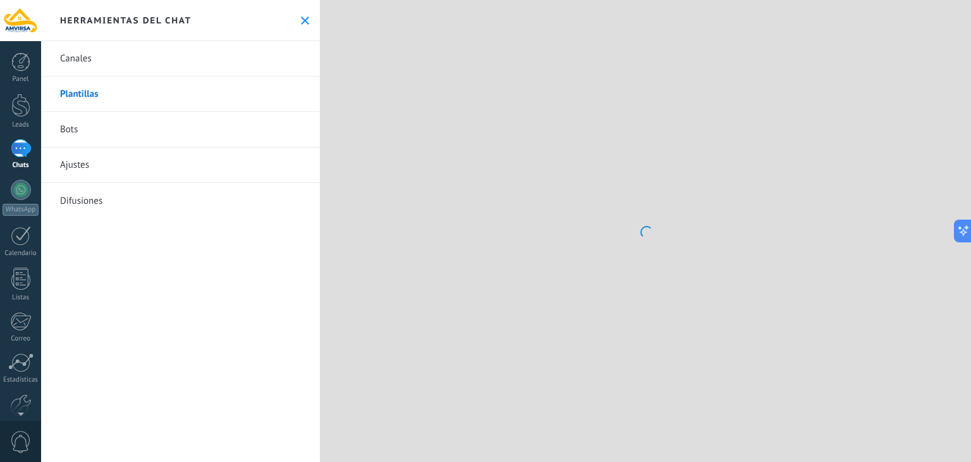
click at [169, 65] on link "Canales" at bounding box center [180, 58] width 279 height 35
click at [134, 130] on link "Bots" at bounding box center [180, 129] width 279 height 35
click at [132, 165] on link "Ajustes" at bounding box center [180, 164] width 279 height 35
click at [126, 190] on link "Difusiones" at bounding box center [180, 200] width 279 height 35
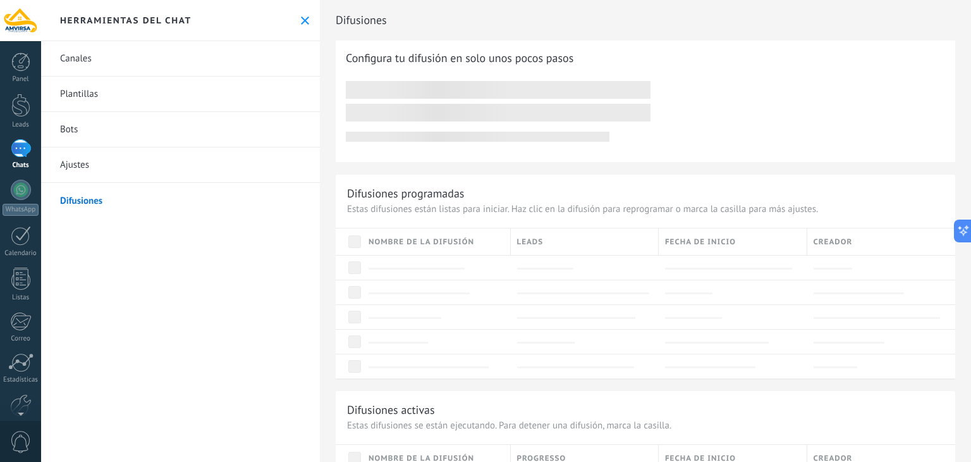
click at [302, 24] on button at bounding box center [305, 20] width 11 height 11
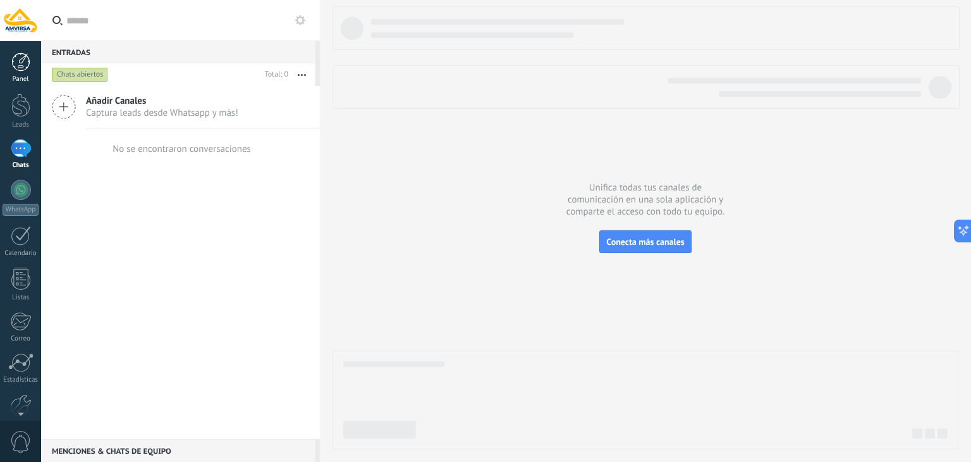
click at [20, 69] on div at bounding box center [20, 61] width 19 height 19
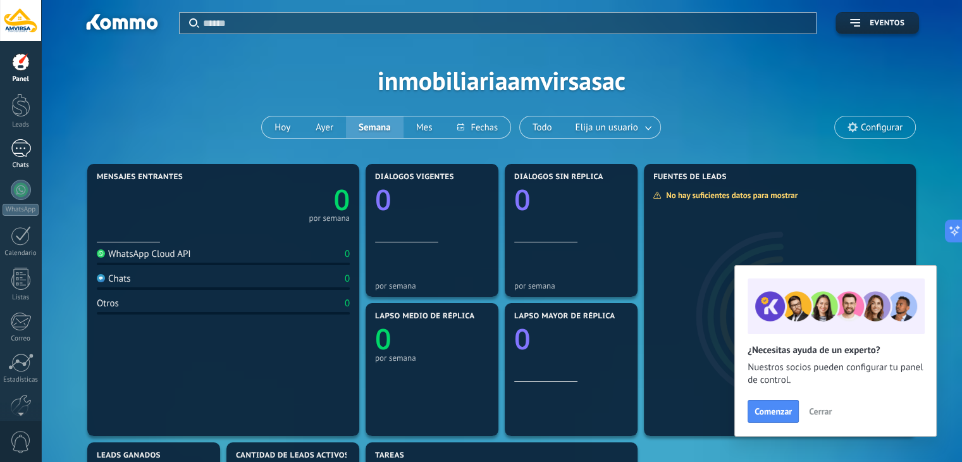
click at [22, 150] on div at bounding box center [21, 148] width 20 height 18
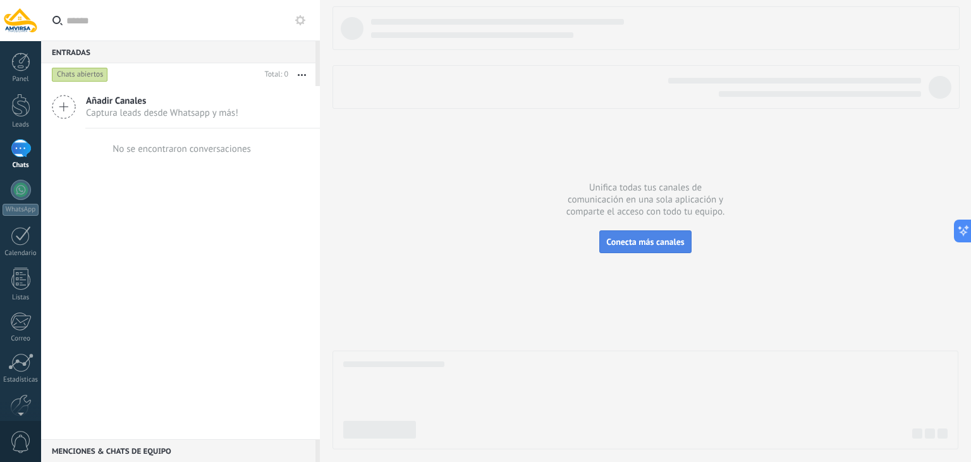
click at [629, 236] on span "Conecta más canales" at bounding box center [646, 241] width 78 height 11
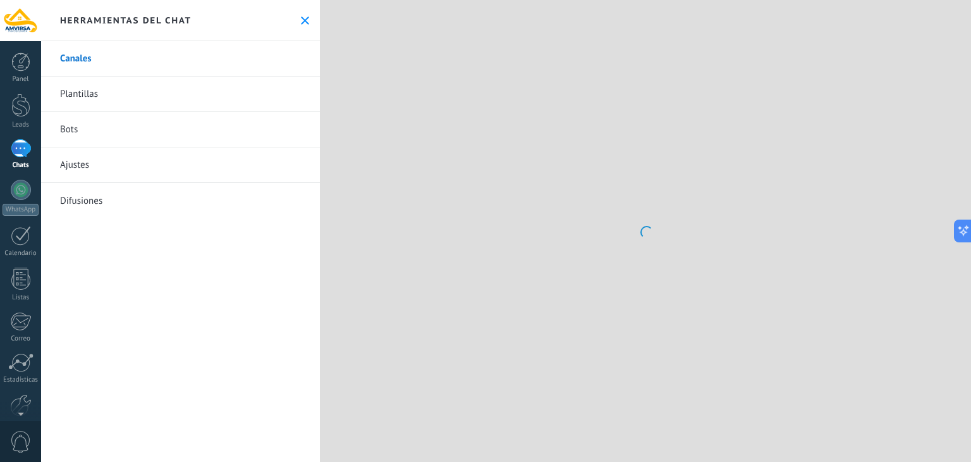
click at [304, 22] on use at bounding box center [305, 20] width 8 height 8
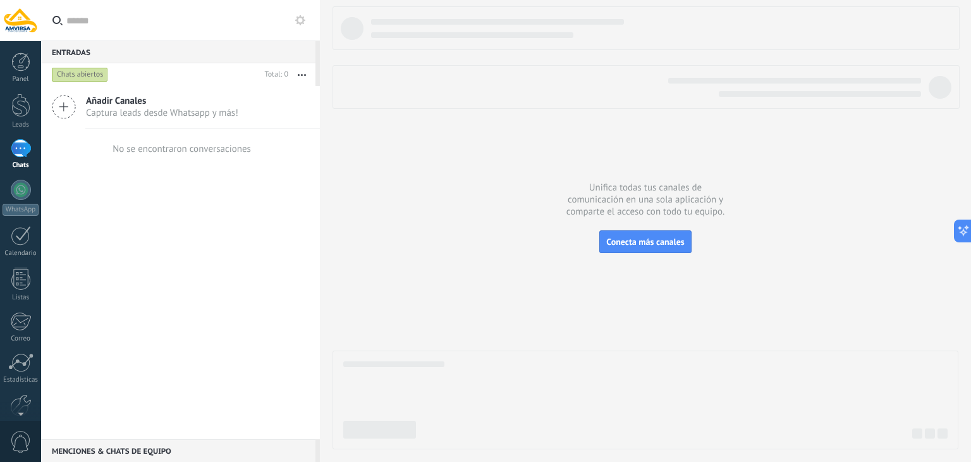
click at [19, 25] on div at bounding box center [20, 20] width 41 height 41
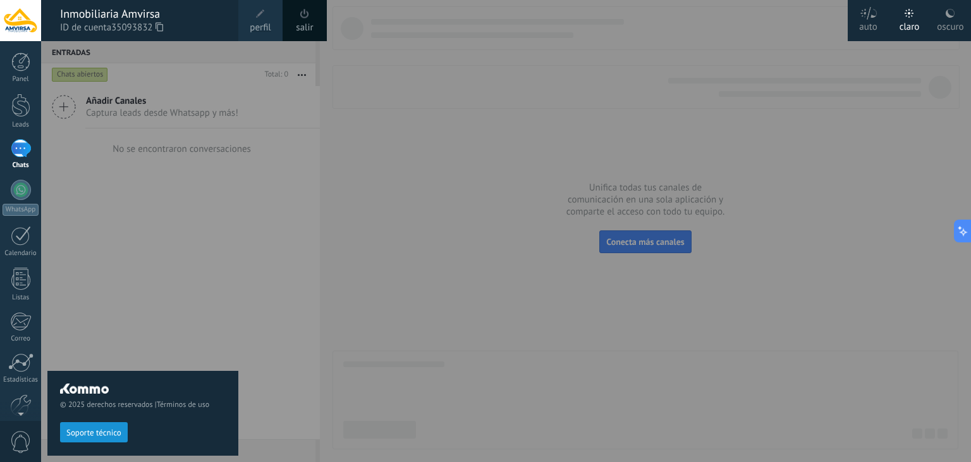
click at [636, 168] on div at bounding box center [526, 231] width 971 height 462
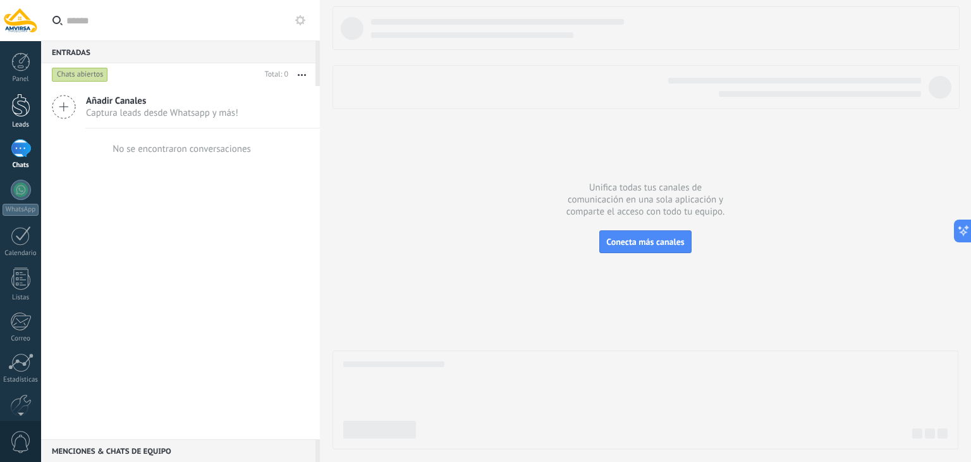
click at [22, 113] on div at bounding box center [20, 105] width 19 height 23
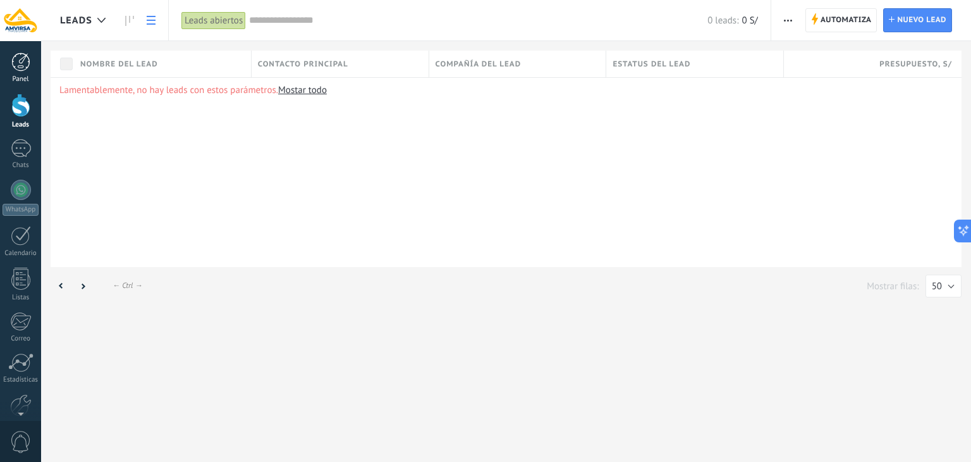
click at [20, 69] on div at bounding box center [20, 61] width 19 height 19
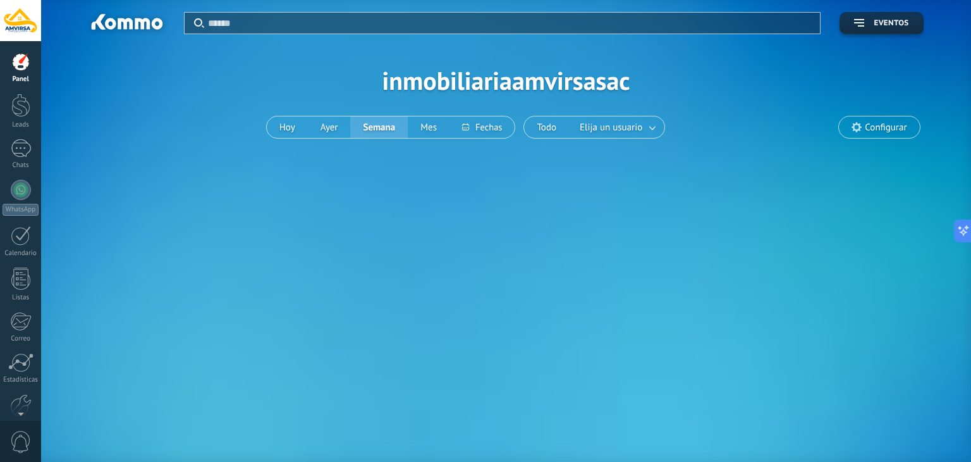
click at [17, 21] on div at bounding box center [20, 20] width 41 height 41
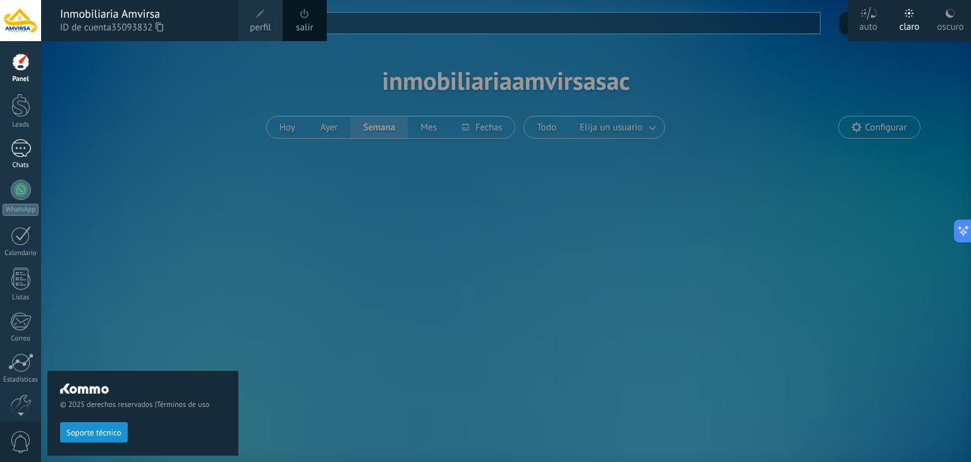
click at [20, 155] on div at bounding box center [21, 148] width 20 height 18
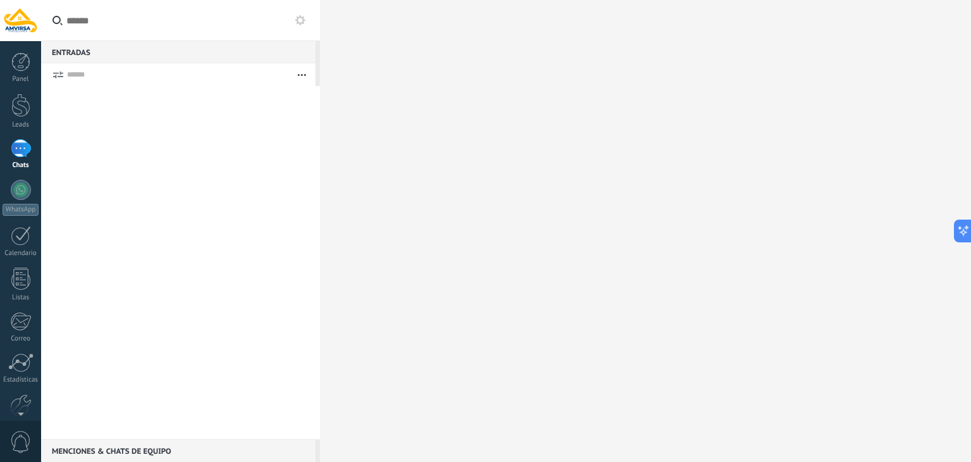
click at [303, 74] on icon "button" at bounding box center [302, 75] width 8 height 2
click at [133, 137] on div at bounding box center [180, 262] width 279 height 353
click at [18, 155] on div at bounding box center [21, 148] width 20 height 18
click at [17, 109] on div at bounding box center [20, 105] width 19 height 23
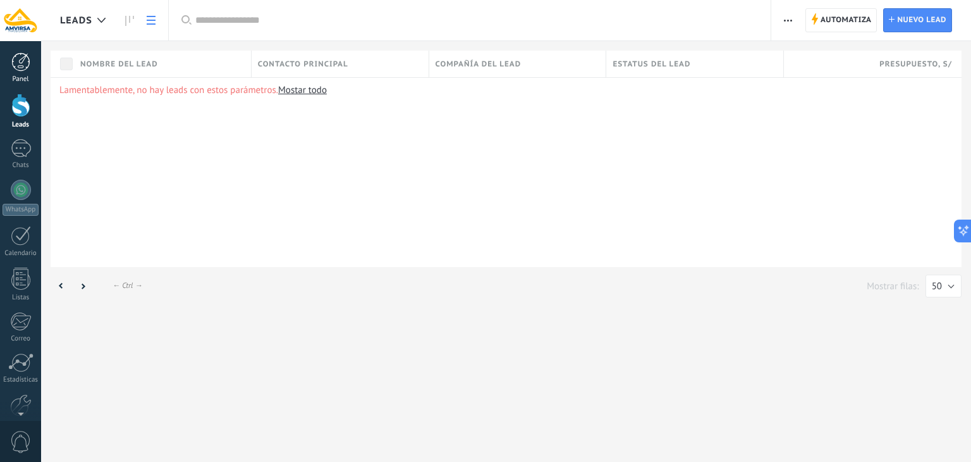
click at [21, 63] on div at bounding box center [20, 61] width 19 height 19
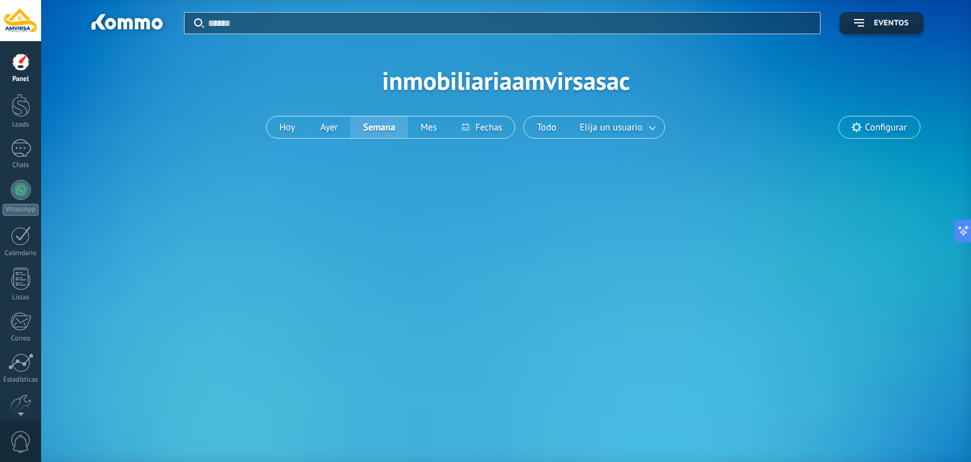
click at [856, 126] on icon at bounding box center [857, 127] width 10 height 10
click at [650, 125] on link at bounding box center [653, 127] width 23 height 21
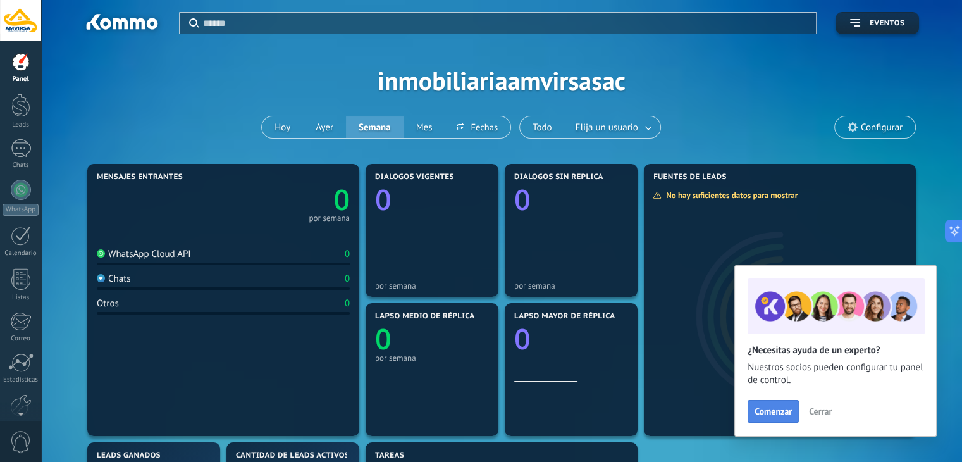
click at [778, 412] on span "Comenzar" at bounding box center [772, 411] width 37 height 9
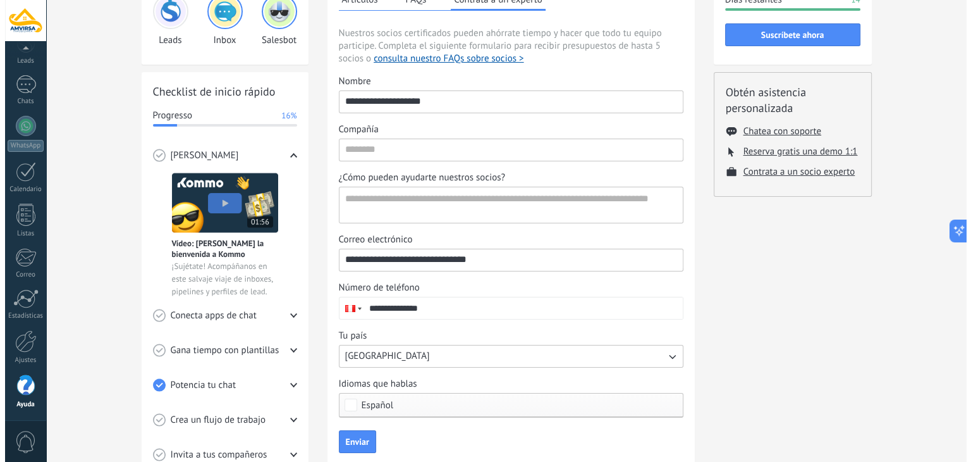
scroll to position [126, 0]
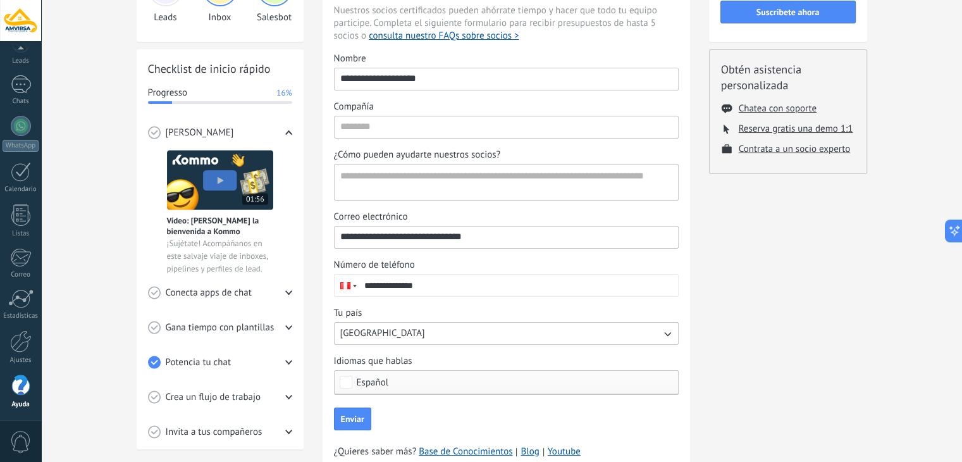
click at [275, 289] on div "Conecta apps de chat" at bounding box center [220, 292] width 144 height 35
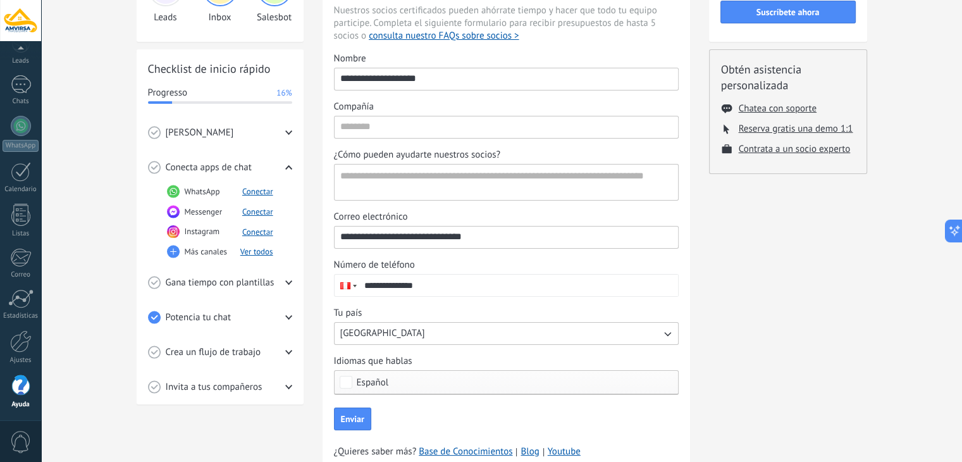
click at [175, 251] on rect at bounding box center [173, 251] width 13 height 13
click at [252, 250] on button "Ver todos" at bounding box center [256, 251] width 33 height 11
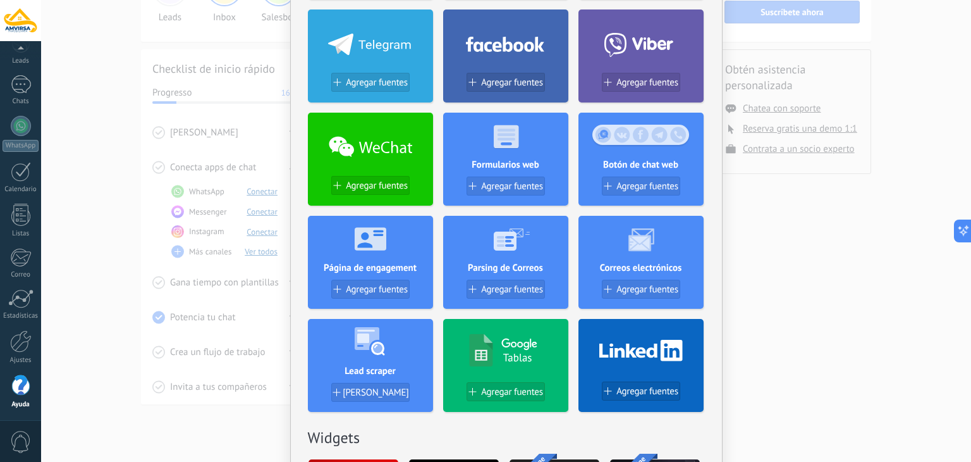
scroll to position [0, 0]
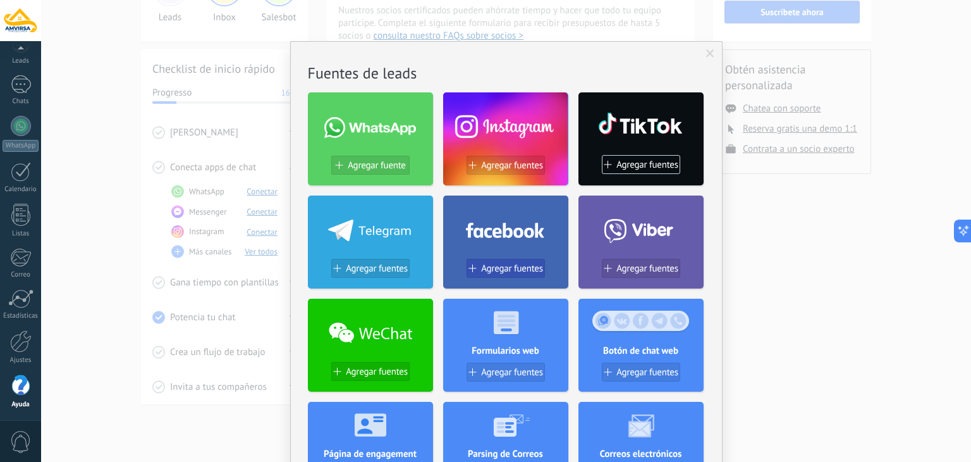
click at [516, 274] on button "Agregar fuentes" at bounding box center [506, 268] width 78 height 19
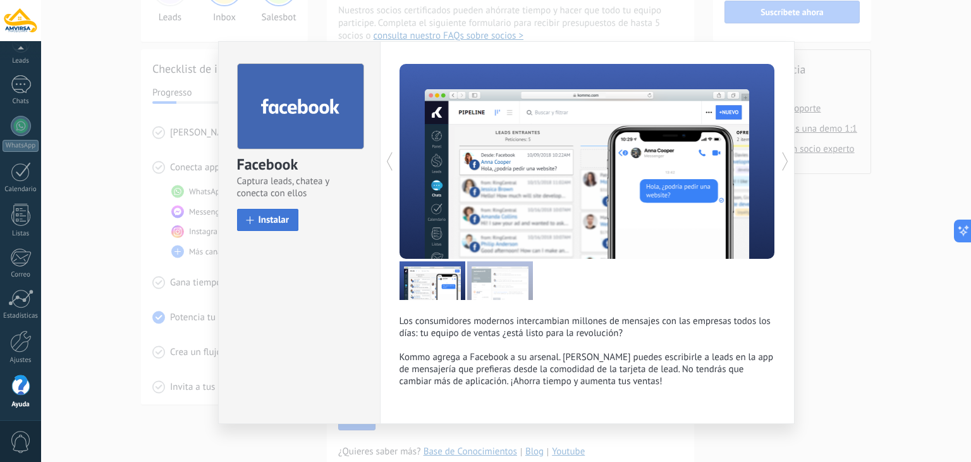
click at [280, 221] on span "Instalar" at bounding box center [274, 219] width 31 height 9
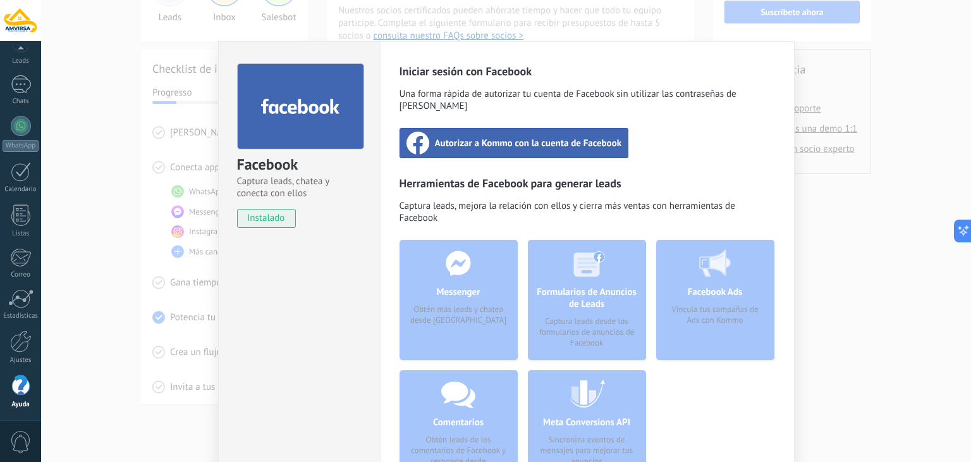
click at [476, 137] on span "Autorizar a Kommo con la cuenta de Facebook" at bounding box center [528, 143] width 187 height 13
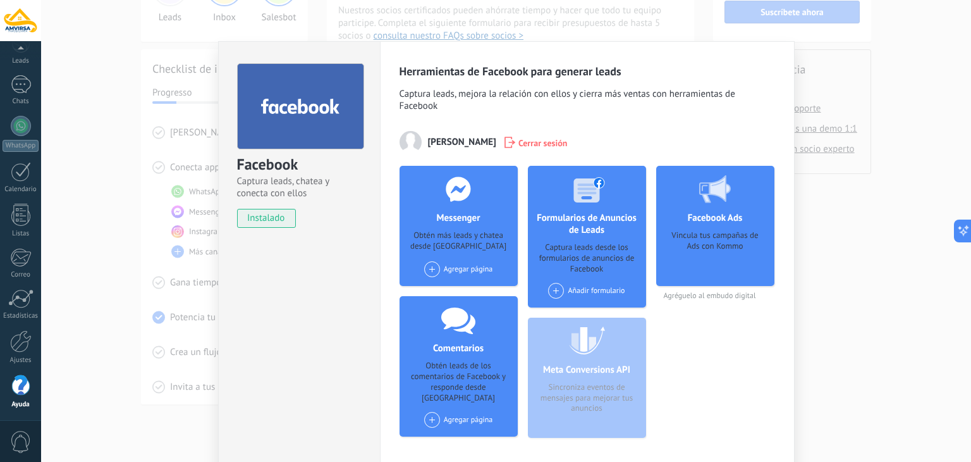
click at [558, 291] on span at bounding box center [556, 291] width 16 height 16
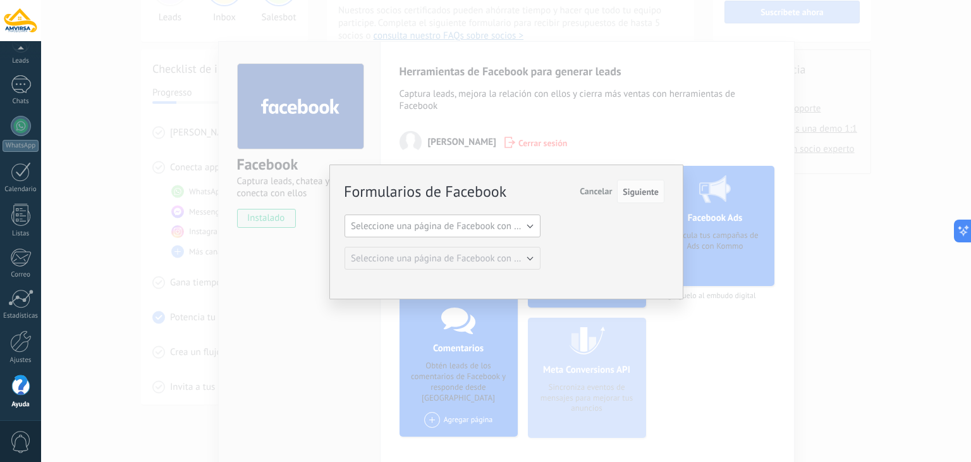
click at [516, 226] on span "Seleccione una página de Facebook con formas" at bounding box center [446, 226] width 191 height 12
click at [481, 243] on span "Inmobiliaria Amvirsa SAC" at bounding box center [436, 248] width 199 height 12
click at [525, 259] on span "Seleccione una página de Facebook con formas" at bounding box center [446, 258] width 191 height 12
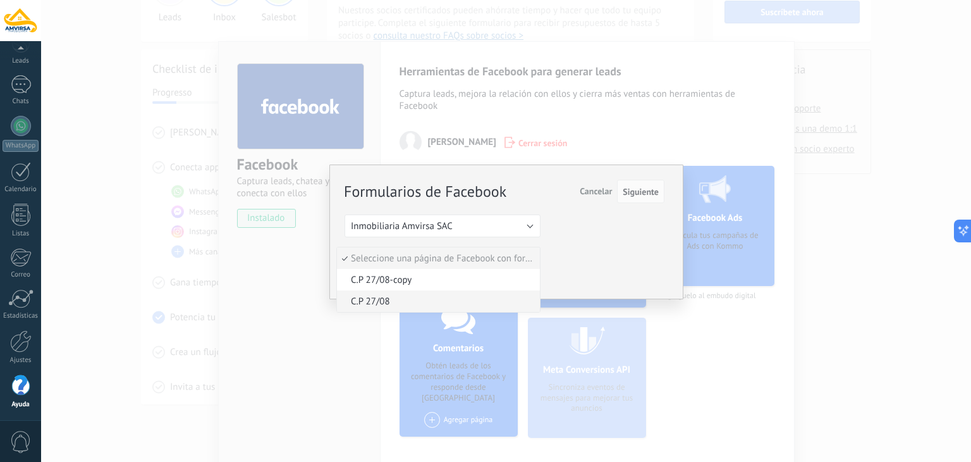
click at [444, 298] on span "C.P 27/08" at bounding box center [436, 301] width 199 height 12
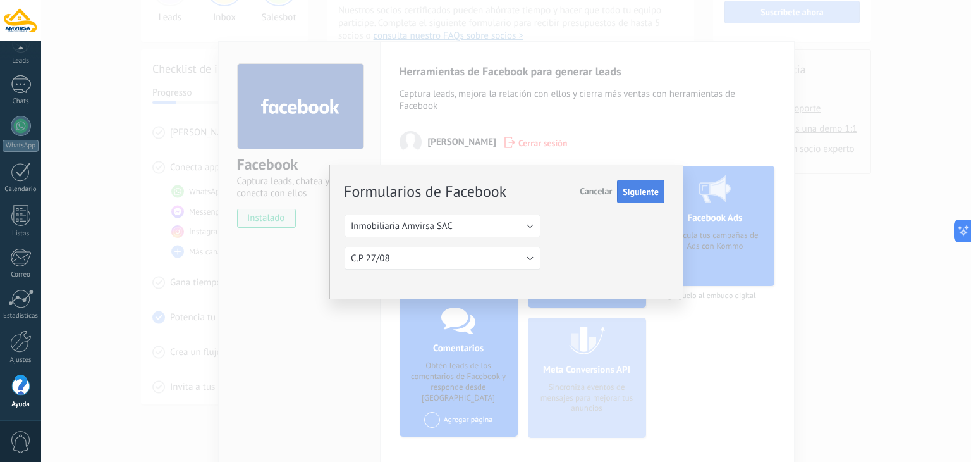
click at [630, 196] on span "Siguiente" at bounding box center [641, 191] width 36 height 9
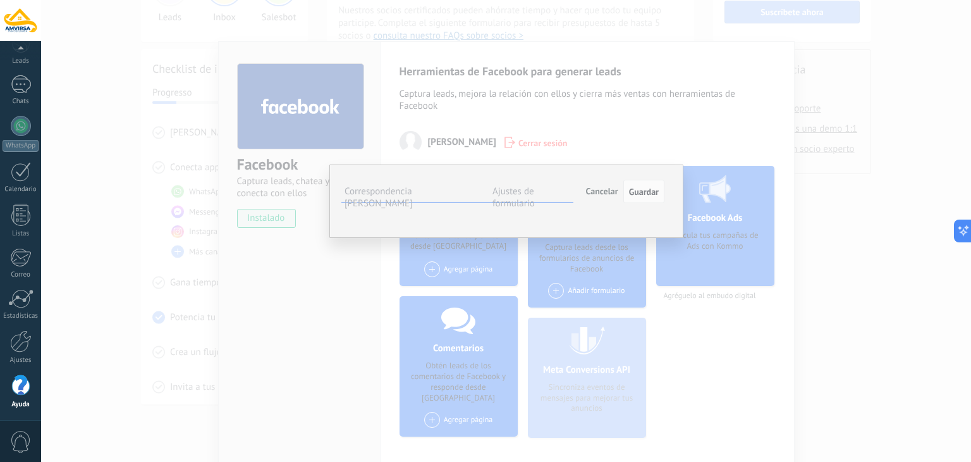
click at [0, 0] on span "Seleccionar campo" at bounding box center [0, 0] width 0 height 0
click at [0, 0] on div "Campos de Kommo" at bounding box center [0, 0] width 0 height 0
click at [0, 0] on span "Seleccionar campo" at bounding box center [0, 0] width 0 height 0
click at [0, 0] on span "Nombre del contacto (contacto)" at bounding box center [0, 0] width 0 height 0
click at [0, 0] on span "Seleccionar campo" at bounding box center [0, 0] width 0 height 0
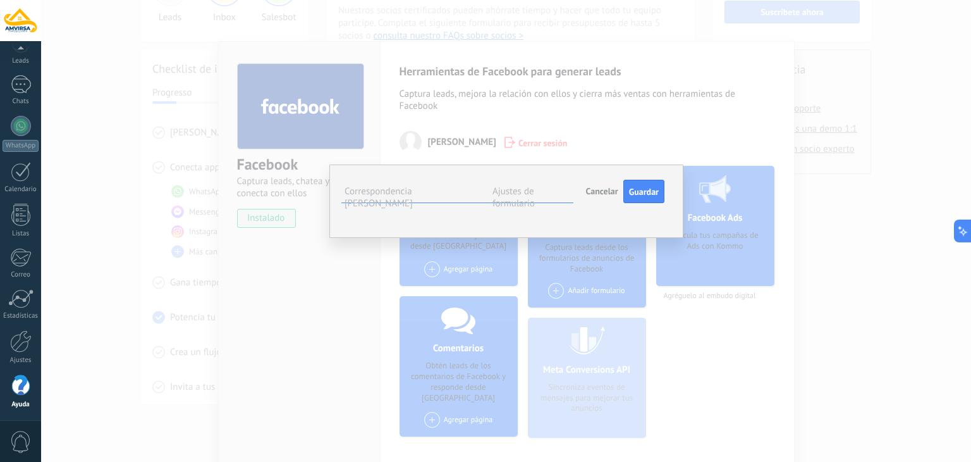
click at [0, 0] on span "Teléfono (contacto)" at bounding box center [0, 0] width 0 height 0
click at [0, 0] on span "Seleccionar campo" at bounding box center [0, 0] width 0 height 0
click at [0, 0] on span "Correo (contacto)" at bounding box center [0, 0] width 0 height 0
click at [0, 0] on span "Seleccionar campo" at bounding box center [0, 0] width 0 height 0
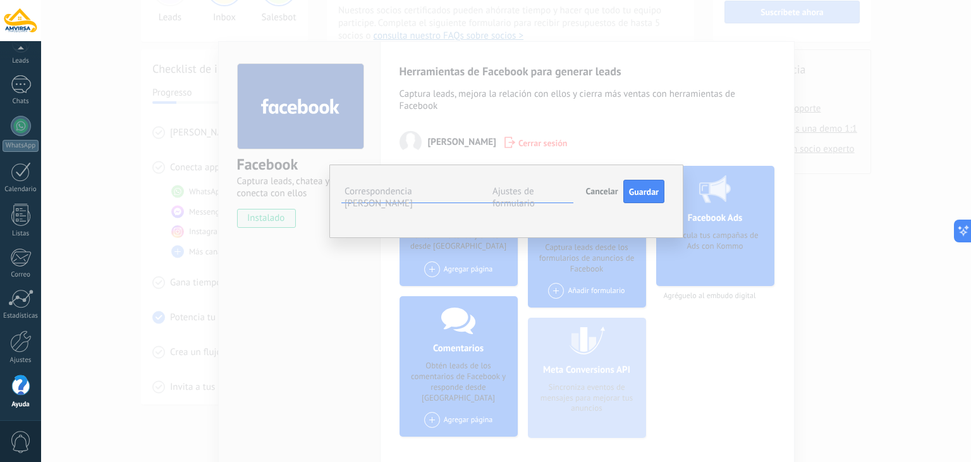
click at [0, 0] on button "Seleccionar campo" at bounding box center [0, 0] width 0 height 0
click at [675, 238] on div "********* Correspondencia [PERSON_NAME] Ajustes de formulario Guardar Cancelar …" at bounding box center [506, 201] width 354 height 74
click at [512, 193] on label "Ajustes de formulario" at bounding box center [514, 197] width 42 height 24
click at [405, 192] on label "Correspondencia [PERSON_NAME]" at bounding box center [379, 197] width 68 height 24
click at [0, 0] on button "Seleccionar campo" at bounding box center [0, 0] width 0 height 0
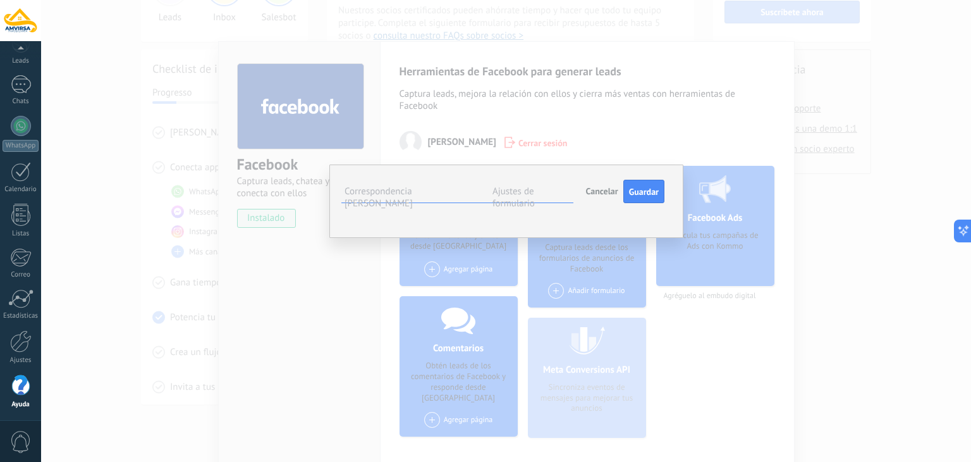
click at [0, 0] on span "Nota (lead)" at bounding box center [0, 0] width 0 height 0
click at [0, 0] on span "Seleccionar campo" at bounding box center [0, 0] width 0 height 0
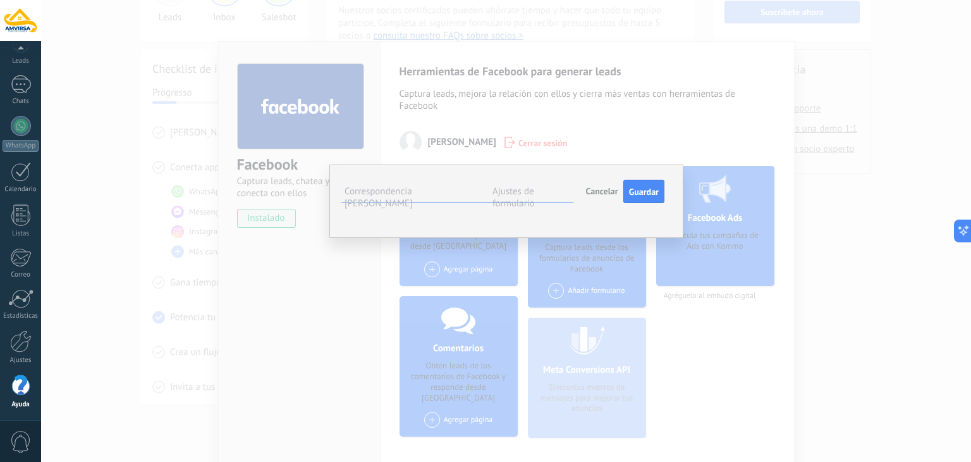
click at [0, 0] on button "Seleccionar campo" at bounding box center [0, 0] width 0 height 0
click at [0, 0] on span "Seleccionar campo" at bounding box center [0, 0] width 0 height 0
click at [0, 0] on button "Seleccionar campo" at bounding box center [0, 0] width 0 height 0
click at [0, 0] on button "Nota (lead)" at bounding box center [0, 0] width 0 height 0
click at [0, 0] on span "Nota (lead)" at bounding box center [0, 0] width 0 height 0
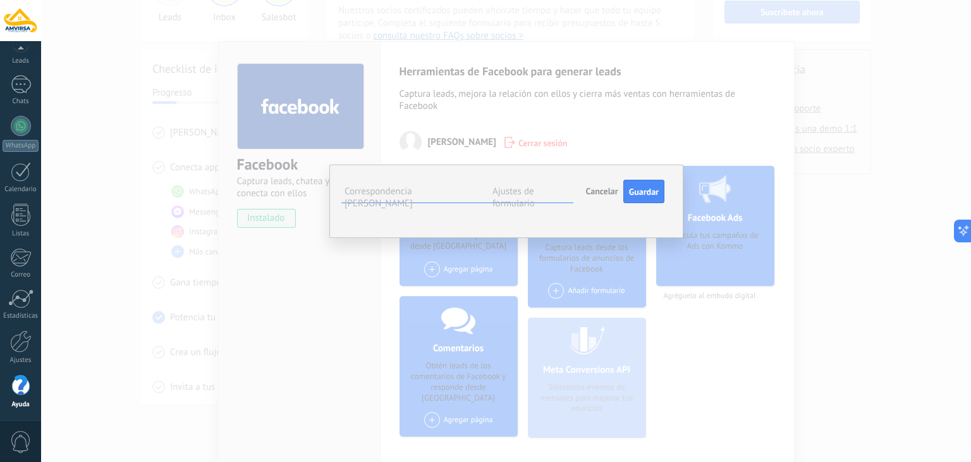
click at [0, 0] on button "Seleccionar campo" at bounding box center [0, 0] width 0 height 0
click at [0, 0] on span "Seleccionar campo" at bounding box center [0, 0] width 0 height 0
click at [0, 0] on button "Nota (lead)" at bounding box center [0, 0] width 0 height 0
click at [0, 0] on li "Nota (lead)" at bounding box center [0, 0] width 0 height 0
click at [0, 0] on button "Nota (lead)" at bounding box center [0, 0] width 0 height 0
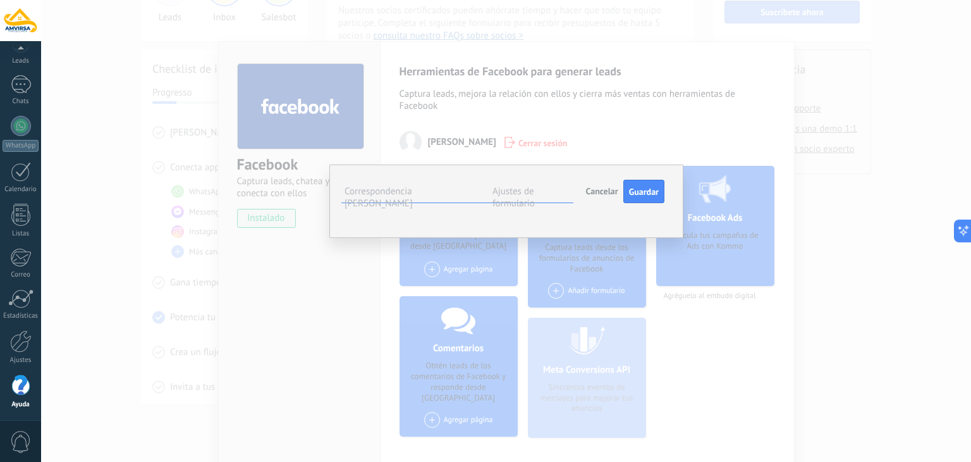
click at [0, 0] on span "Nota (lead)" at bounding box center [0, 0] width 0 height 0
click at [501, 193] on label "Ajustes de formulario" at bounding box center [514, 197] width 42 height 24
click at [413, 193] on label "Correspondencia [PERSON_NAME]" at bounding box center [379, 197] width 68 height 24
click at [520, 193] on label "Ajustes de formulario" at bounding box center [514, 197] width 42 height 24
click at [0, 0] on span "#agregar etiquetas" at bounding box center [0, 0] width 0 height 0
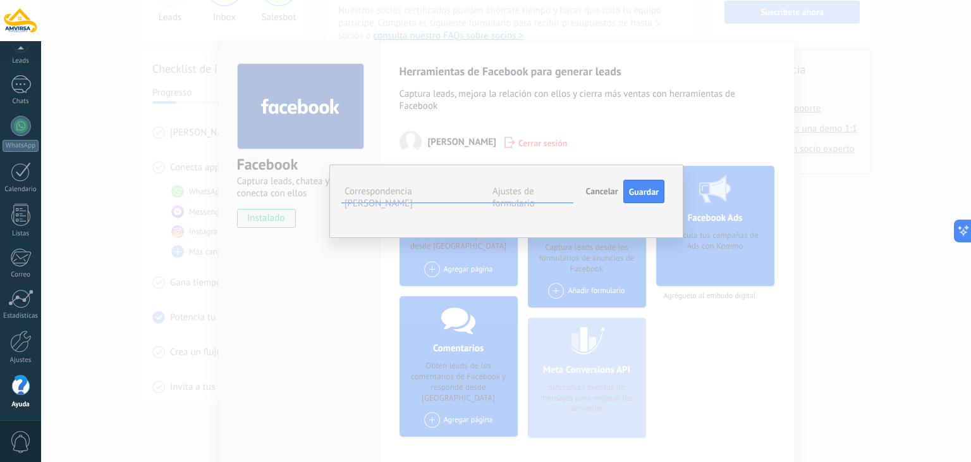
click at [0, 0] on li at bounding box center [0, 0] width 0 height 0
click at [0, 0] on div "Incoming leads Contacto inicial Negociación Debate contractual Discusión de con…" at bounding box center [0, 0] width 0 height 0
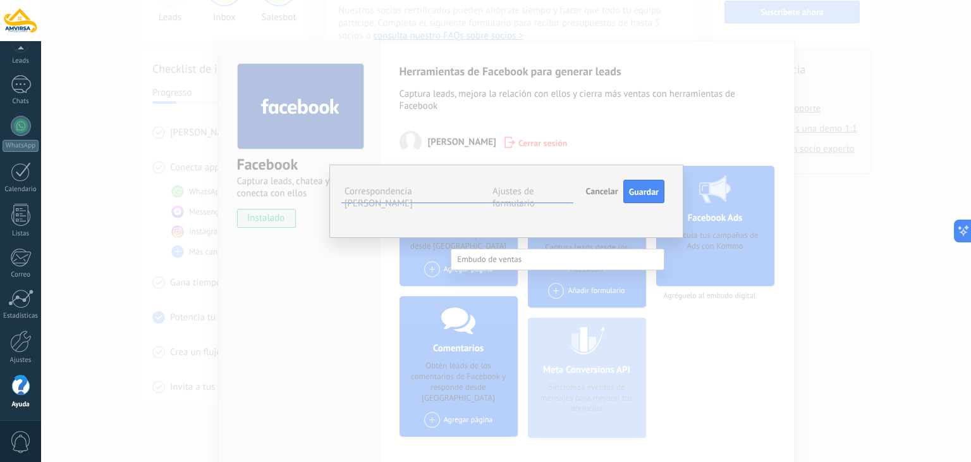
click at [0, 0] on label "Incoming leads" at bounding box center [0, 0] width 0 height 0
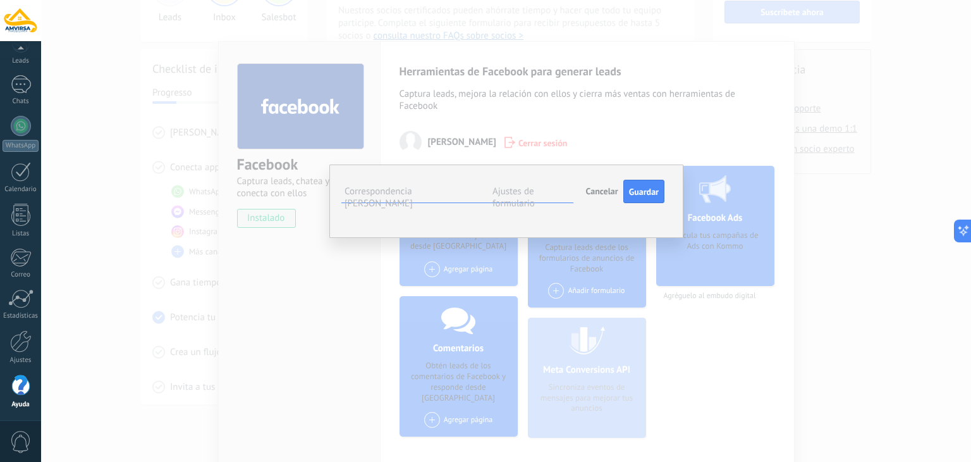
click at [429, 198] on li "Correspondencia [PERSON_NAME]" at bounding box center [407, 193] width 130 height 18
click at [413, 192] on label "Correspondencia [PERSON_NAME]" at bounding box center [379, 197] width 68 height 24
click at [0, 0] on button "Seleccionar campo" at bounding box center [0, 0] width 0 height 0
drag, startPoint x: 611, startPoint y: 269, endPoint x: 620, endPoint y: 264, distance: 11.1
click at [0, 0] on span "Seleccionar campo" at bounding box center [0, 0] width 0 height 0
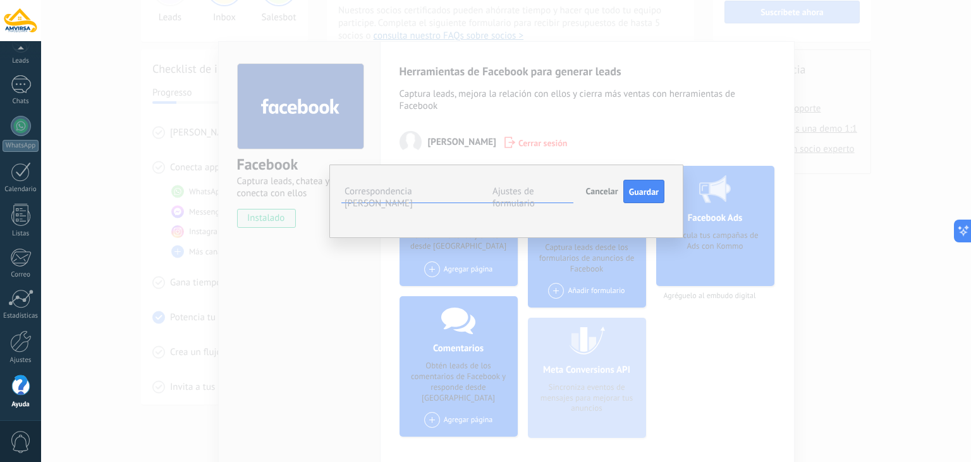
click at [0, 0] on button "Nota (lead)" at bounding box center [0, 0] width 0 height 0
click at [0, 0] on span "Nota (lead)" at bounding box center [0, 0] width 0 height 0
click at [0, 0] on button "Nota (lead)" at bounding box center [0, 0] width 0 height 0
click at [0, 0] on span "Nota (lead)" at bounding box center [0, 0] width 0 height 0
click at [0, 0] on button "Seleccionar campo" at bounding box center [0, 0] width 0 height 0
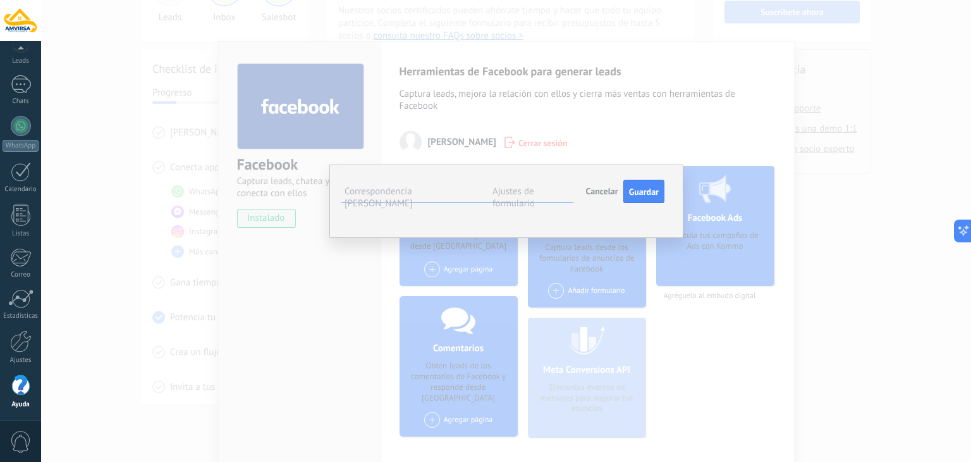
click at [0, 0] on span "Cargo (contacto)" at bounding box center [0, 0] width 0 height 0
click at [0, 0] on div "C.P 27/08 Campos de Kommo ¿Tu terreno de 200m² o 250m² es para? Seleccionar cam…" at bounding box center [0, 0] width 0 height 0
click at [0, 0] on button "Seleccionar campo" at bounding box center [0, 0] width 0 height 0
click at [0, 0] on span "Seleccionar campo" at bounding box center [0, 0] width 0 height 0
click at [0, 0] on button "Cargo (contacto)" at bounding box center [0, 0] width 0 height 0
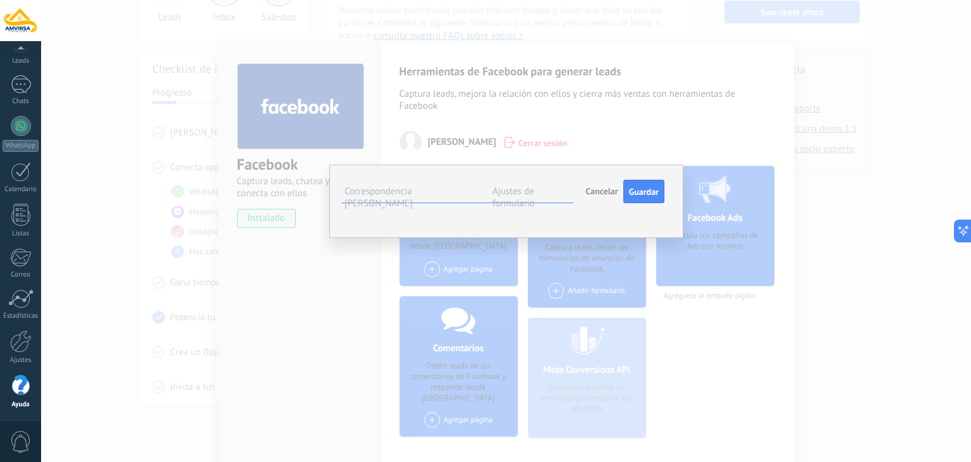
click at [0, 0] on span "Nombre de la compañía (compañía)" at bounding box center [0, 0] width 0 height 0
click at [0, 0] on button "Nombre de la compañía (compañía)" at bounding box center [0, 0] width 0 height 0
click at [0, 0] on span "Cargo (contacto)" at bounding box center [0, 0] width 0 height 0
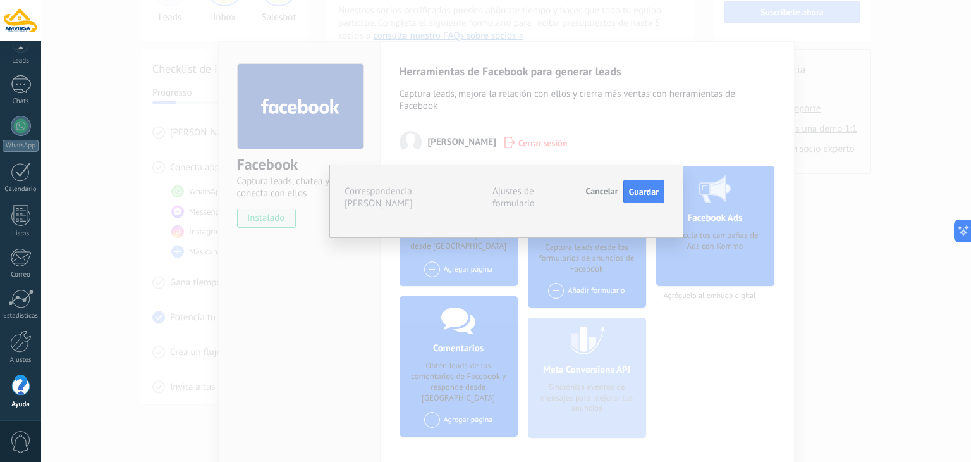
click at [0, 0] on button "Cargo (contacto)" at bounding box center [0, 0] width 0 height 0
click at [0, 0] on span "Cargo (contacto)" at bounding box center [0, 0] width 0 height 0
click at [0, 0] on button "Nota (lead)" at bounding box center [0, 0] width 0 height 0
click at [0, 0] on span "Seleccionar campo" at bounding box center [0, 0] width 0 height 0
click at [0, 0] on button "Cargo (contacto)" at bounding box center [0, 0] width 0 height 0
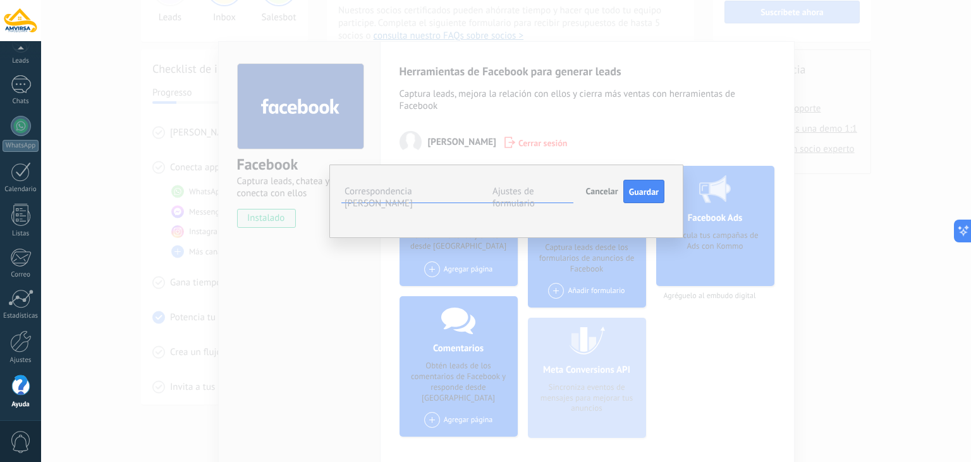
click at [0, 0] on span "Cargo (contacto)" at bounding box center [0, 0] width 0 height 0
click at [0, 0] on button "Seleccionar campo" at bounding box center [0, 0] width 0 height 0
click at [0, 0] on span "Teléfono (compañía)" at bounding box center [0, 0] width 0 height 0
click at [0, 0] on span "Seleccionar campo" at bounding box center [0, 0] width 0 height 0
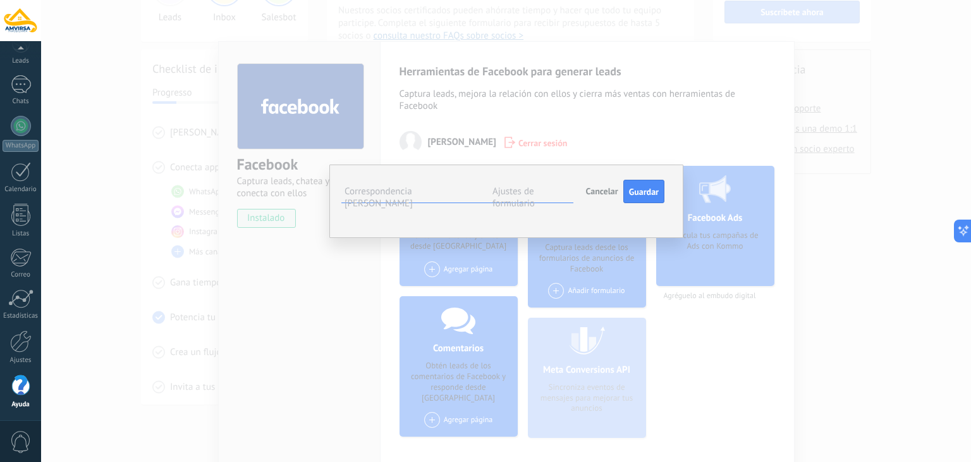
click at [0, 0] on span "Cargo (contacto)" at bounding box center [0, 0] width 0 height 0
click at [0, 0] on div "C.P 27/08 Campos de Kommo ¿Tu terreno de 200m² o 250m² es para? Seleccionar cam…" at bounding box center [0, 0] width 0 height 0
click at [0, 0] on span "Cargo (contacto)" at bounding box center [0, 0] width 0 height 0
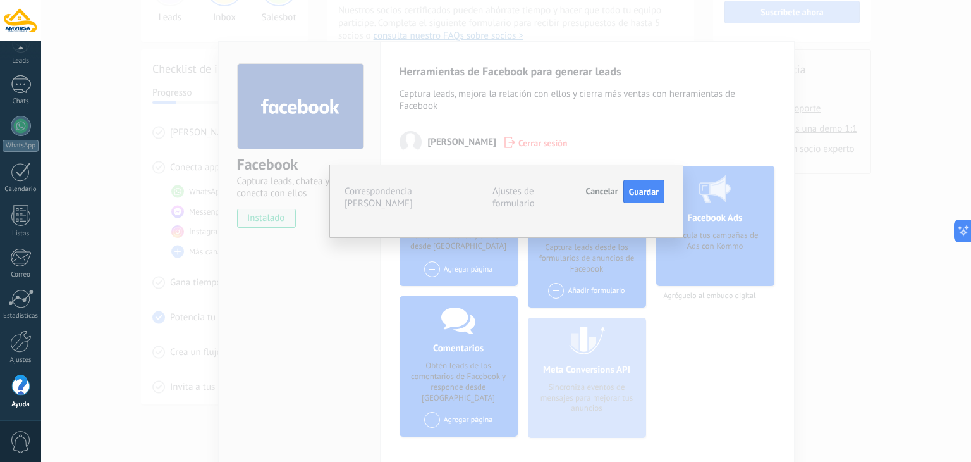
click at [0, 0] on li "Cargo (contacto)" at bounding box center [0, 0] width 0 height 0
click at [0, 0] on icon at bounding box center [0, 0] width 0 height 0
click at [0, 0] on div "¿Como prefieres adquirir tu lote?" at bounding box center [0, 0] width 0 height 0
click at [0, 0] on button "Cargo (contacto)" at bounding box center [0, 0] width 0 height 0
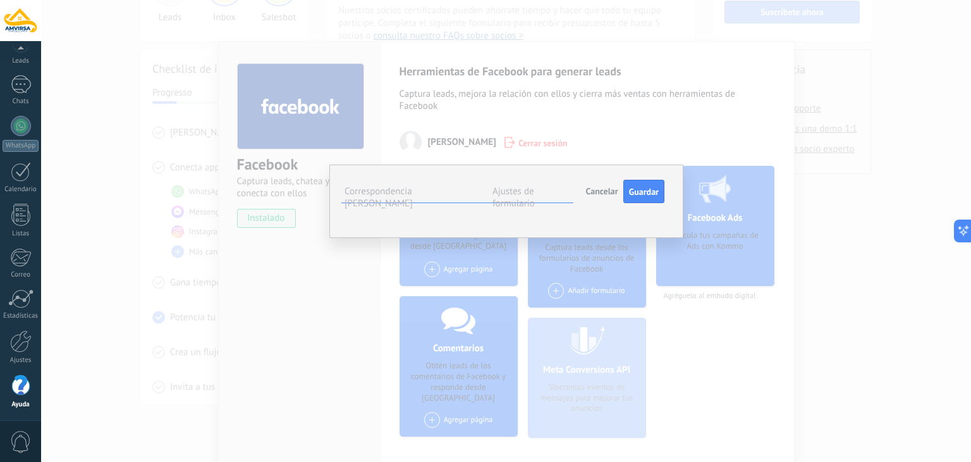
click at [0, 0] on span "Cargo (contacto)" at bounding box center [0, 0] width 0 height 0
click at [0, 0] on div "C.P 27/08 Campos de Kommo ¿Tu terreno de 200m² o 250m² es para? Seleccionar cam…" at bounding box center [0, 0] width 0 height 0
click at [0, 0] on button "Cargo (contacto)" at bounding box center [0, 0] width 0 height 0
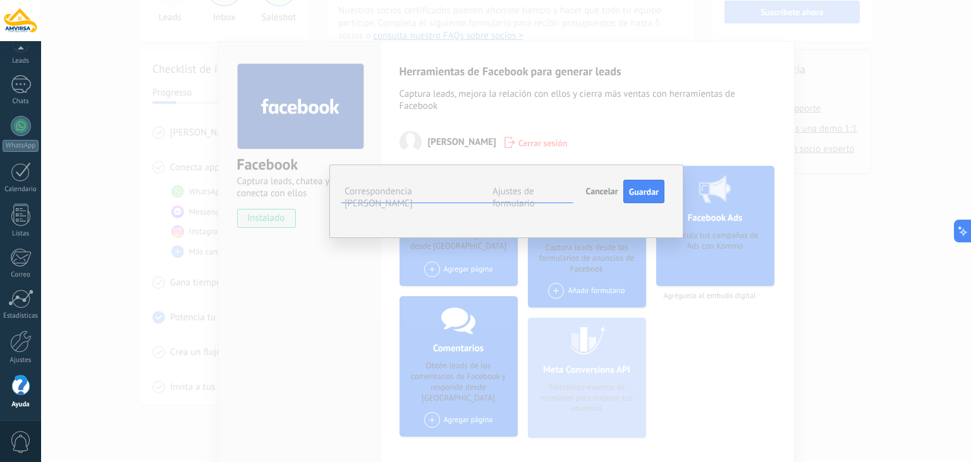
click at [0, 0] on span "Cargo (contacto)" at bounding box center [0, 0] width 0 height 0
click at [0, 0] on button "Cargo (contacto)" at bounding box center [0, 0] width 0 height 0
click at [0, 0] on span "Cargo (contacto)" at bounding box center [0, 0] width 0 height 0
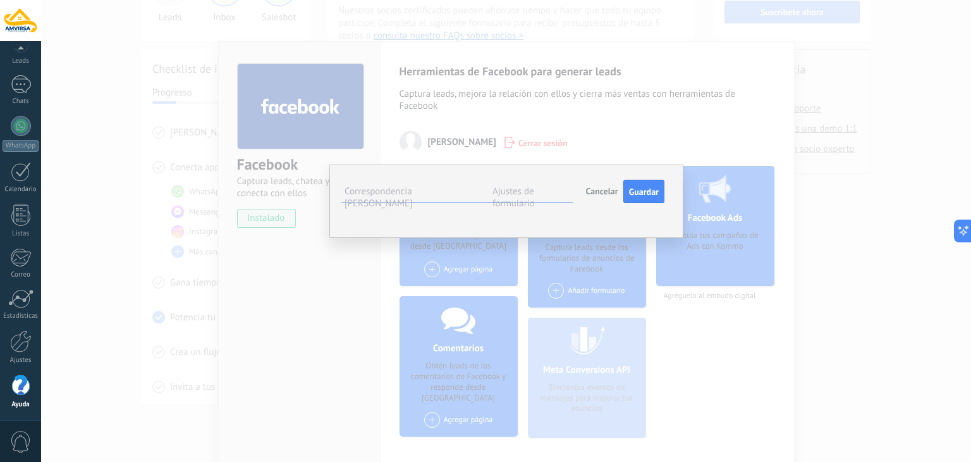
click at [0, 0] on span "Cargo (contacto)" at bounding box center [0, 0] width 0 height 0
click at [637, 195] on span "Guardar" at bounding box center [644, 191] width 30 height 9
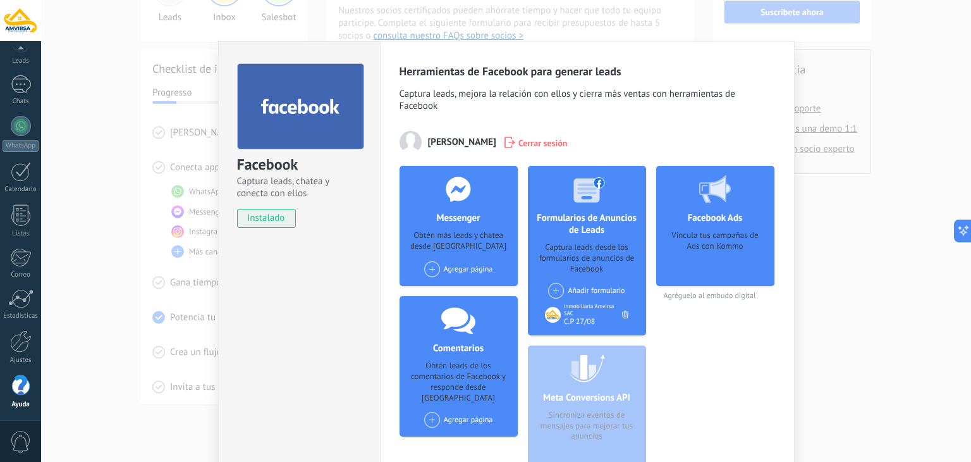
drag, startPoint x: 893, startPoint y: 109, endPoint x: 885, endPoint y: 113, distance: 8.5
click at [892, 112] on div "Facebook Captura leads, chatea y conecta con ellos instalado Desinstalar Herram…" at bounding box center [506, 231] width 930 height 462
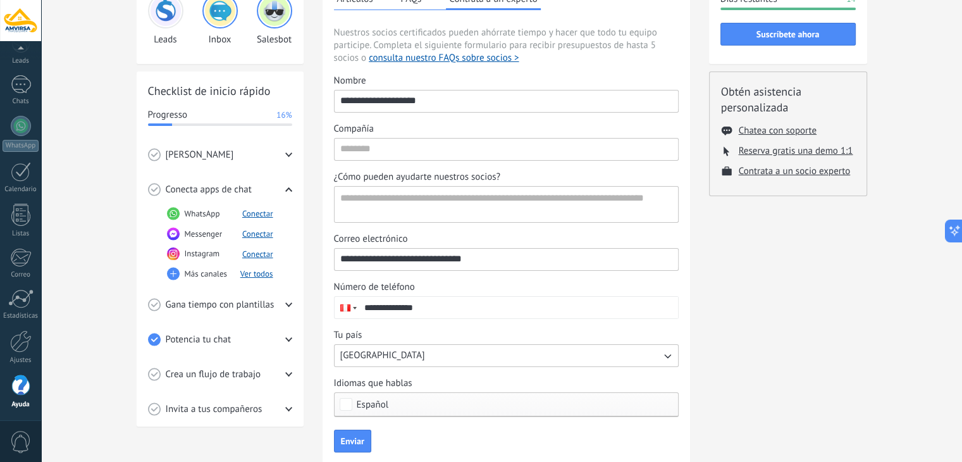
scroll to position [126, 0]
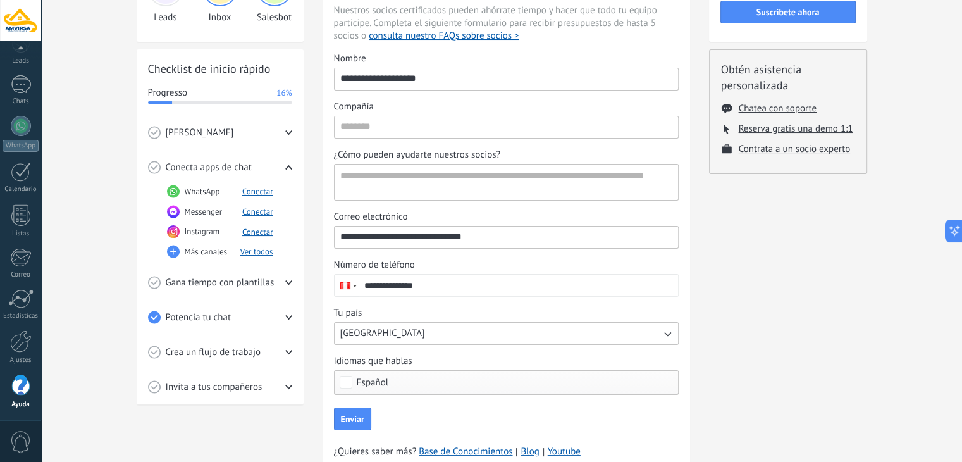
click at [268, 352] on div "Crea un flujo de trabajo" at bounding box center [220, 352] width 144 height 35
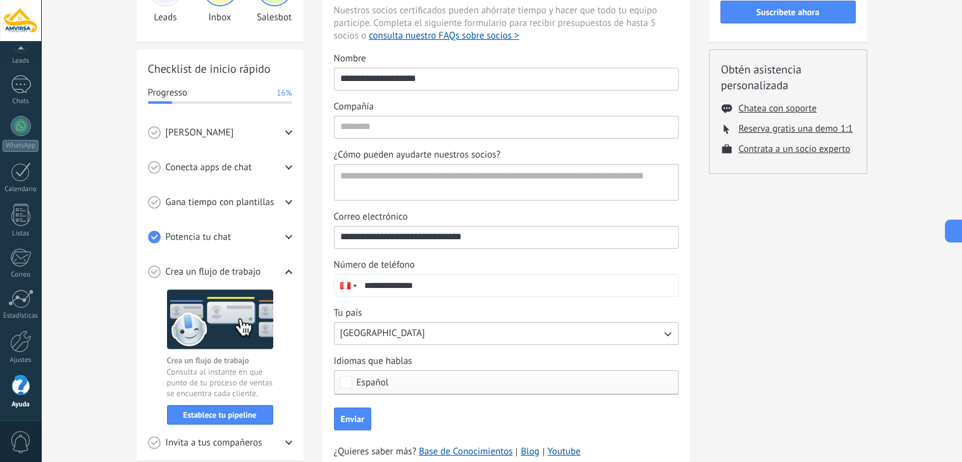
click at [261, 268] on div "Crea un flujo de trabajo" at bounding box center [220, 271] width 144 height 35
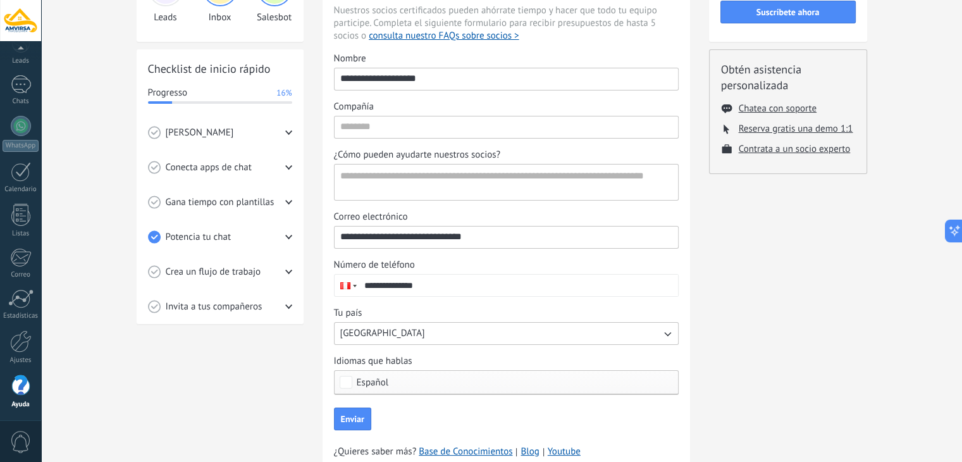
scroll to position [63, 0]
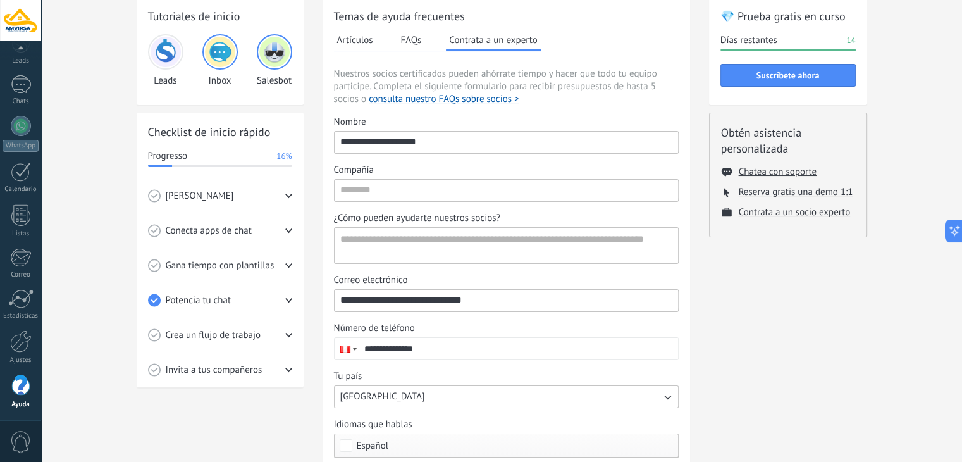
click at [238, 289] on div "Potencia tu chat" at bounding box center [220, 300] width 144 height 35
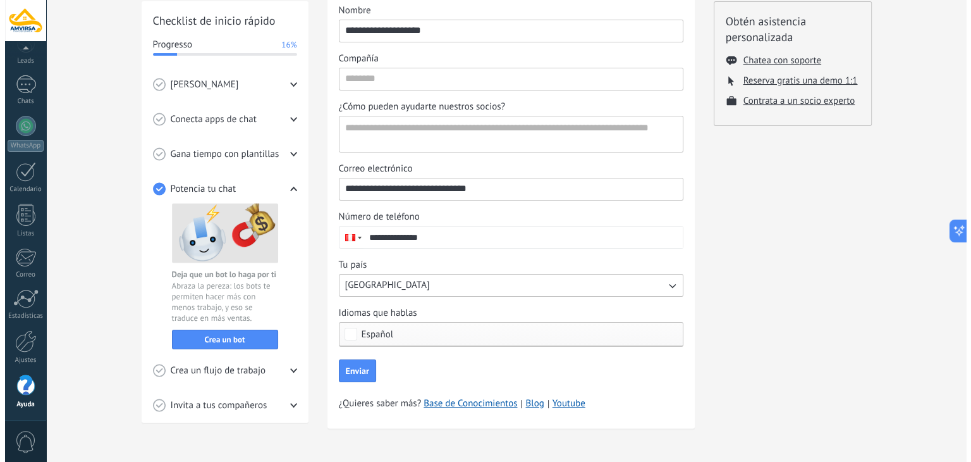
scroll to position [0, 0]
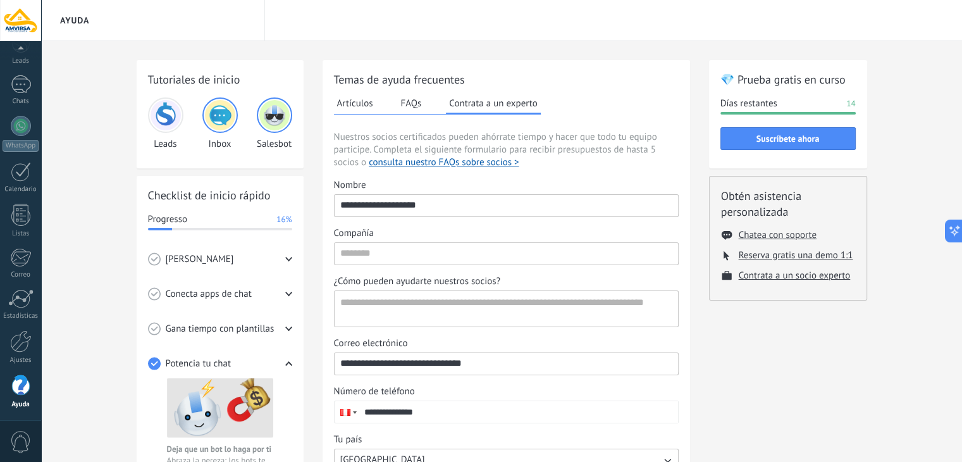
click at [212, 359] on span "Potencia tu chat" at bounding box center [199, 363] width 66 height 13
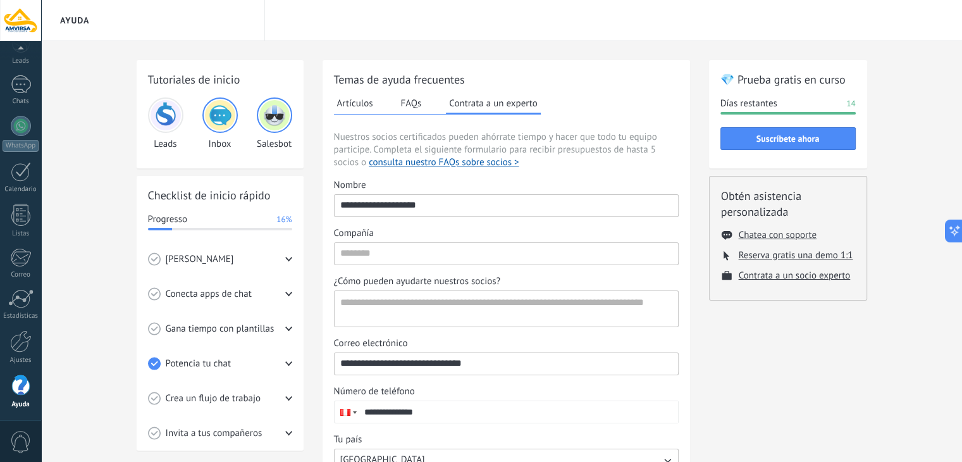
click at [240, 291] on span "Conecta apps de chat" at bounding box center [209, 294] width 86 height 13
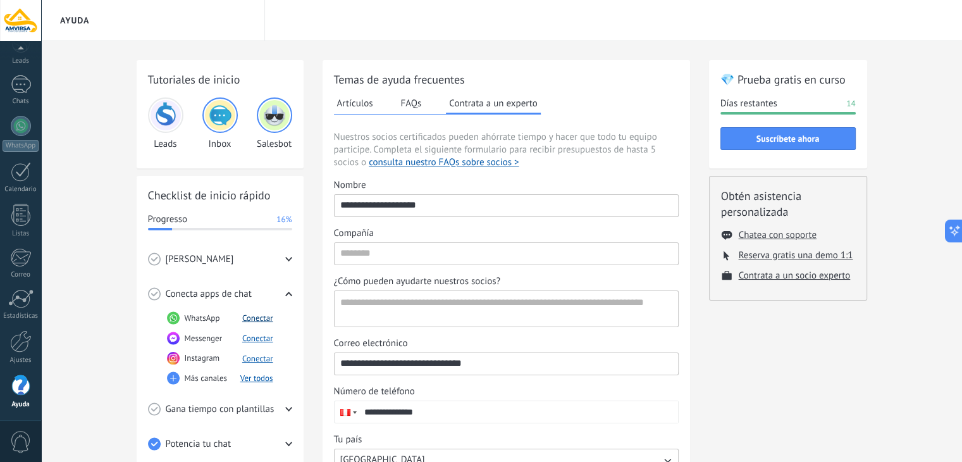
click at [251, 317] on button "Conectar" at bounding box center [257, 317] width 31 height 11
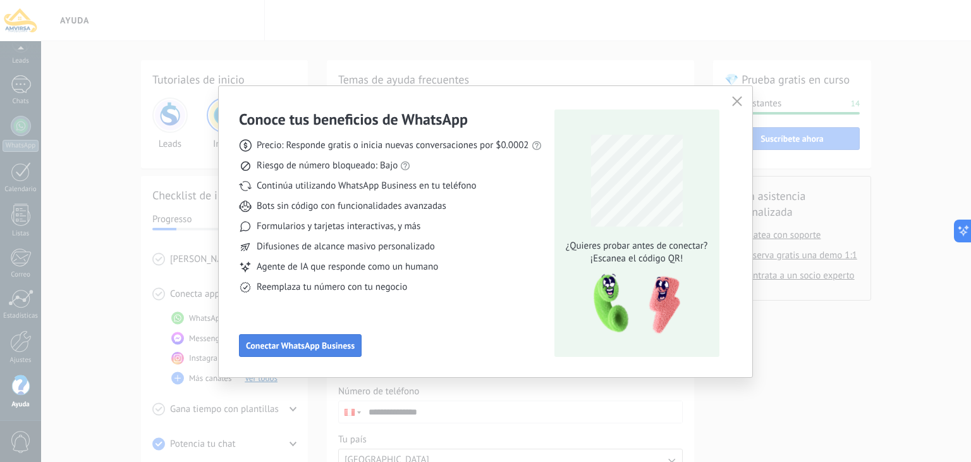
click at [297, 341] on span "Conectar WhatsApp Business" at bounding box center [300, 345] width 109 height 9
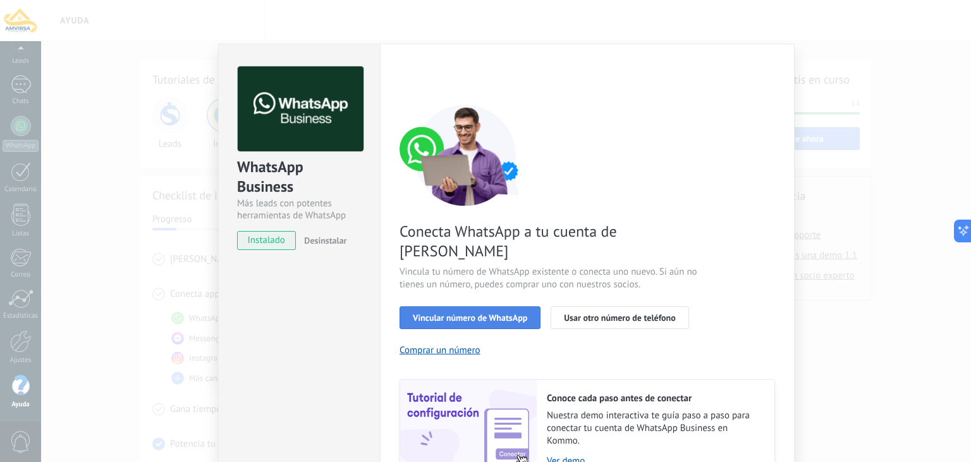
click at [508, 313] on span "Vincular número de WhatsApp" at bounding box center [470, 317] width 114 height 9
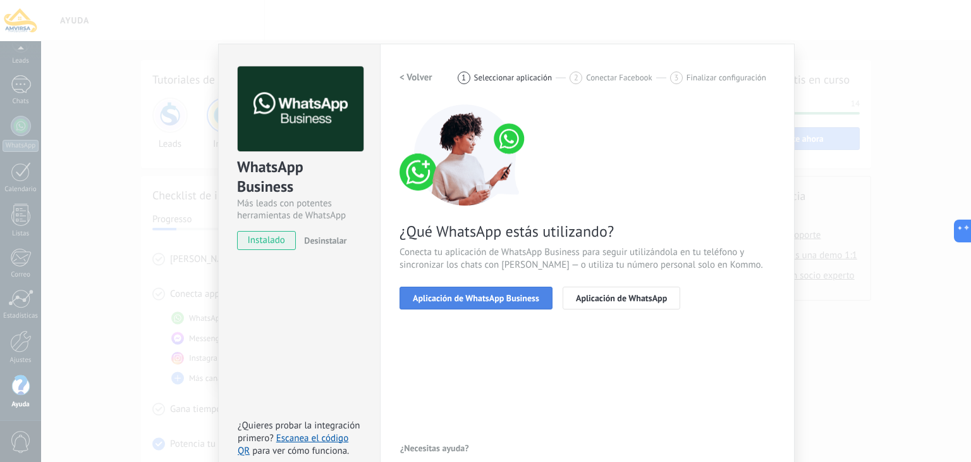
click at [407, 301] on button "Aplicación de WhatsApp Business" at bounding box center [476, 297] width 153 height 23
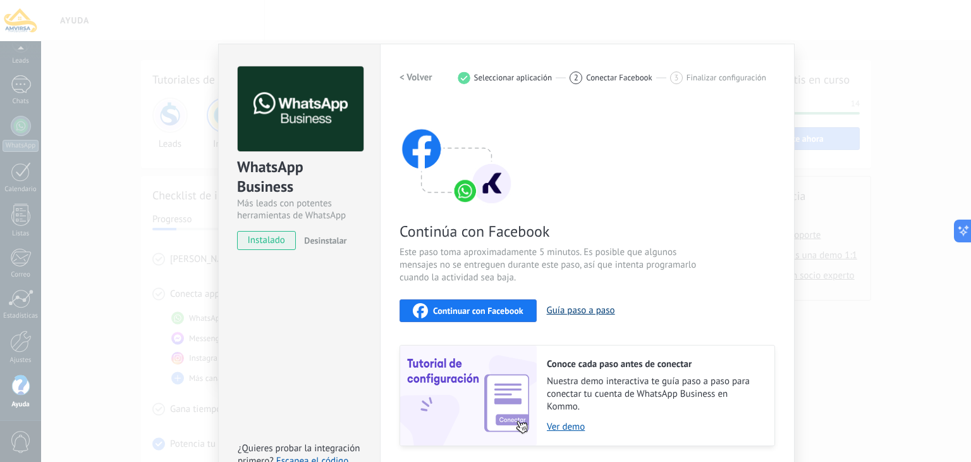
click at [559, 307] on button "Guía paso a paso" at bounding box center [581, 310] width 68 height 12
click at [464, 312] on span "Continuar con Facebook" at bounding box center [478, 310] width 90 height 9
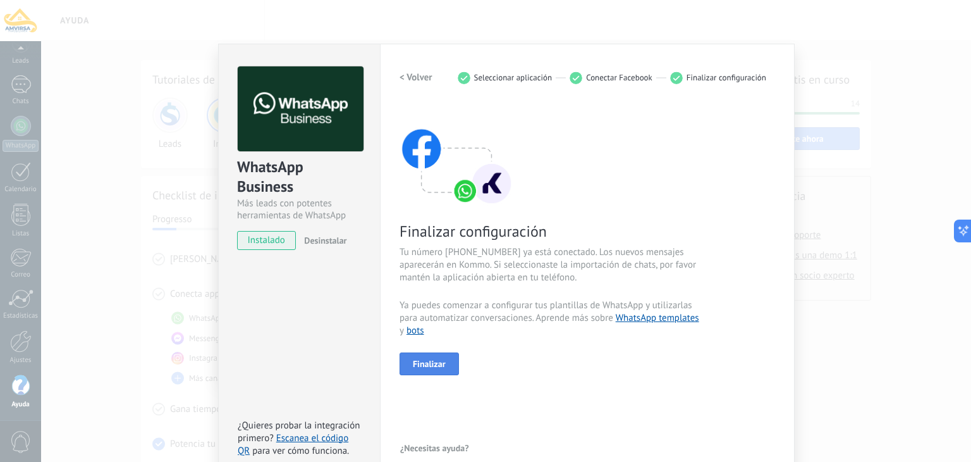
click at [438, 365] on span "Finalizar" at bounding box center [429, 363] width 33 height 9
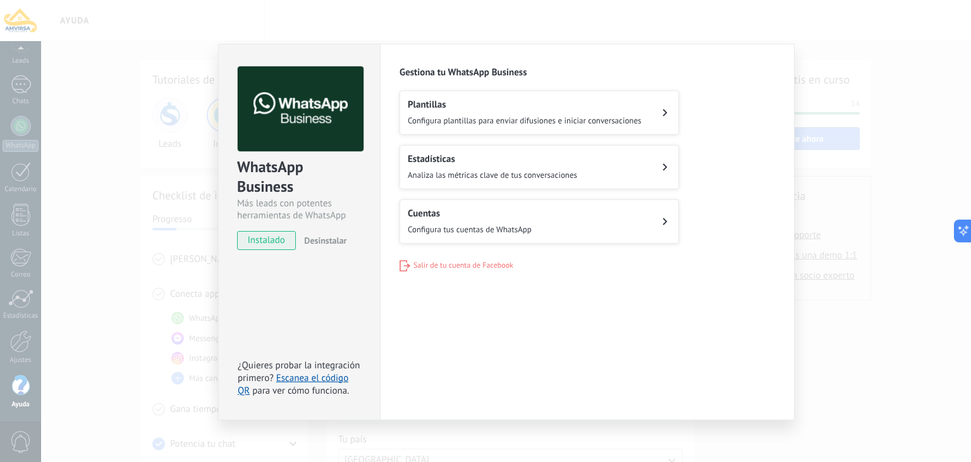
click at [799, 93] on div "WhatsApp Business Más leads con potentes herramientas de WhatsApp instalado Des…" at bounding box center [506, 231] width 930 height 462
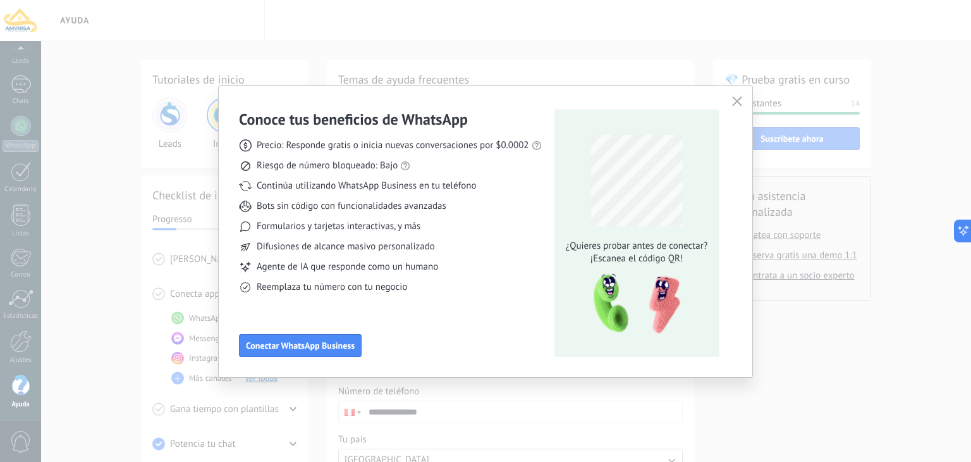
click at [734, 101] on icon "button" at bounding box center [737, 101] width 10 height 10
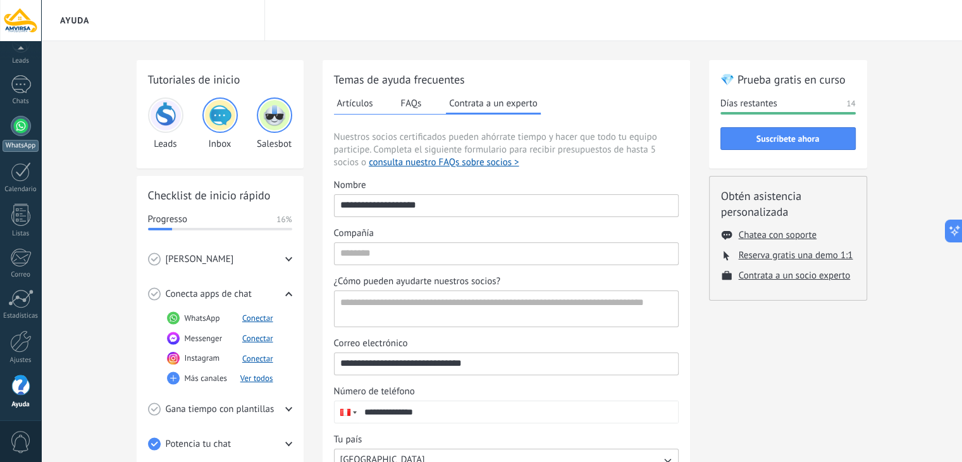
click at [20, 127] on div at bounding box center [21, 126] width 20 height 20
